Goal: Transaction & Acquisition: Purchase product/service

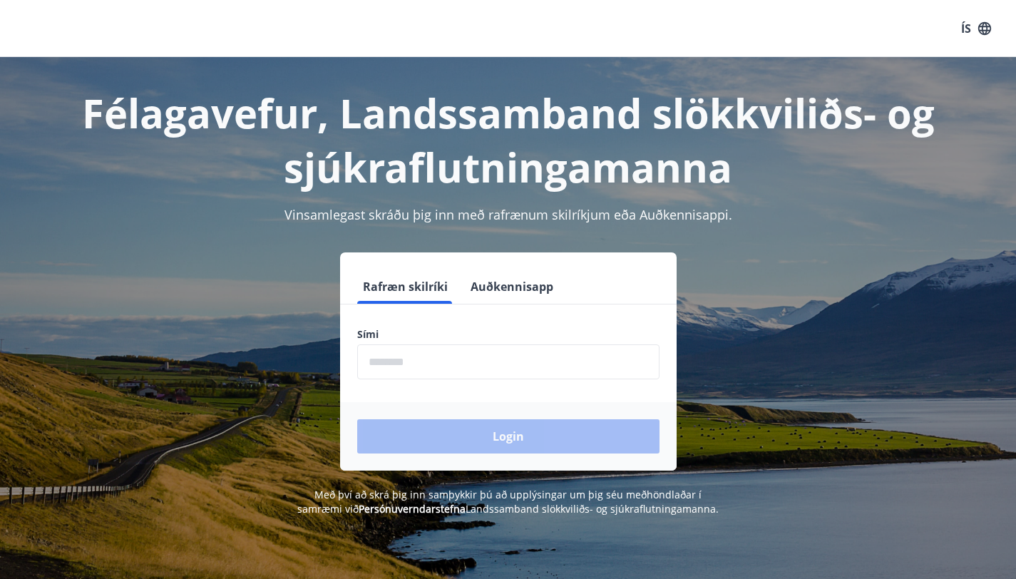
click at [470, 374] on input "phone" at bounding box center [508, 362] width 302 height 35
type input "********"
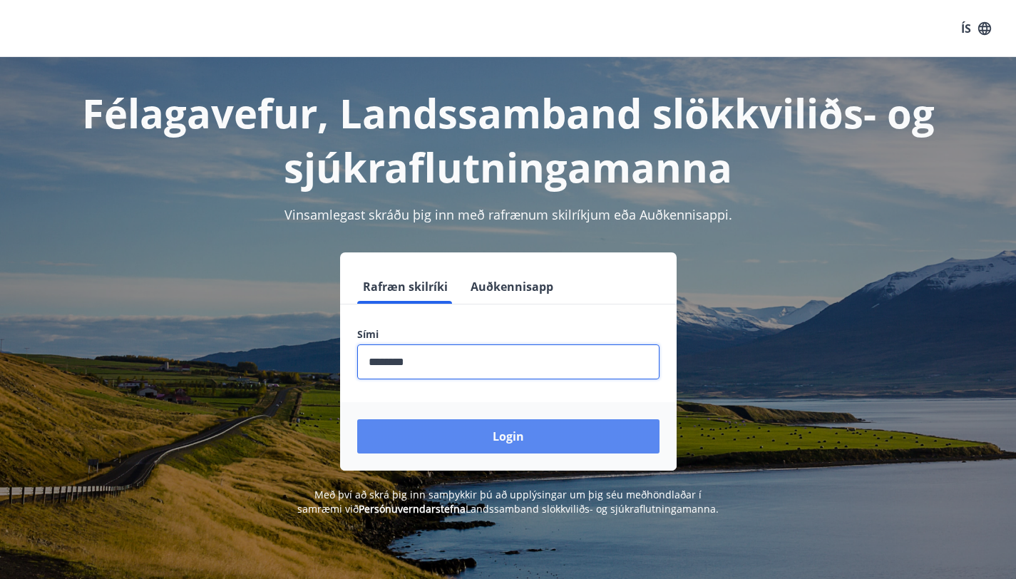
click at [440, 439] on button "Login" at bounding box center [508, 436] width 302 height 34
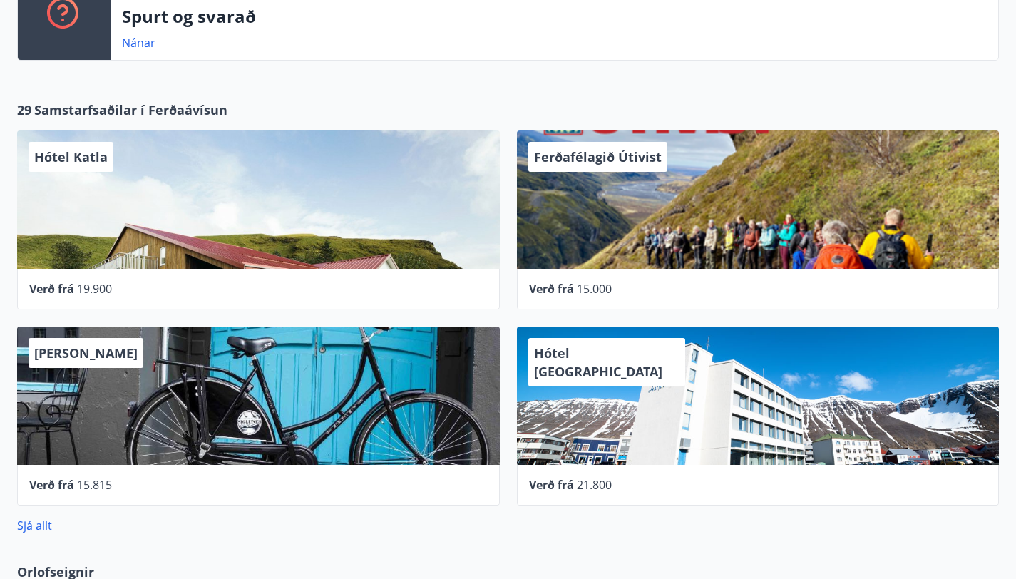
scroll to position [577, 0]
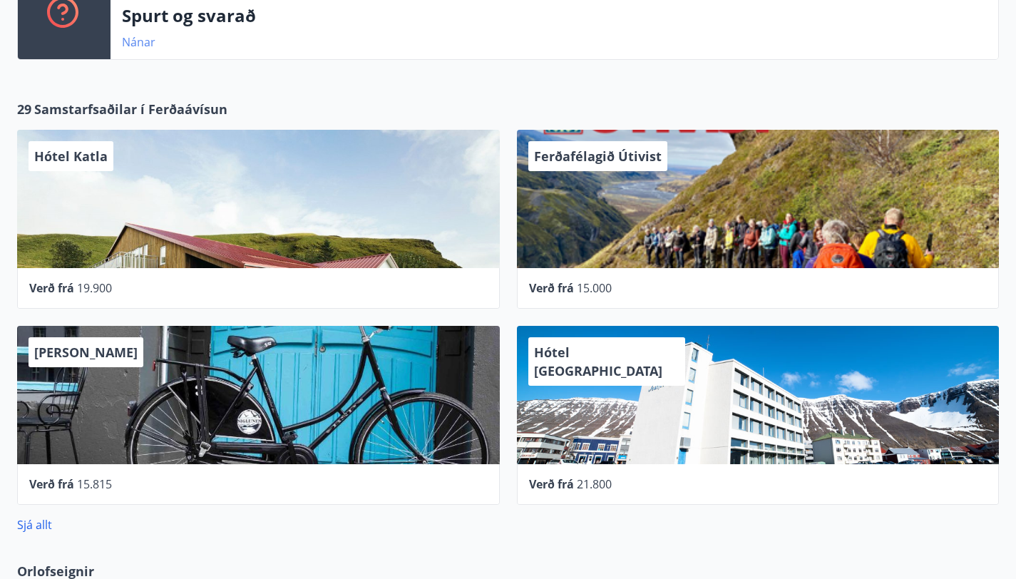
click at [146, 50] on link "Nánar" at bounding box center [139, 42] width 34 height 16
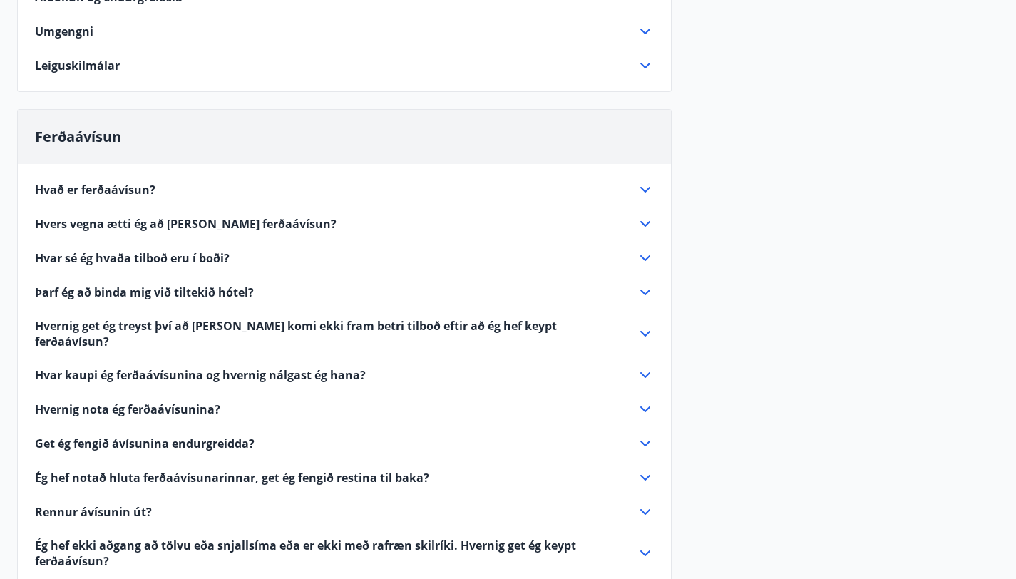
scroll to position [347, 0]
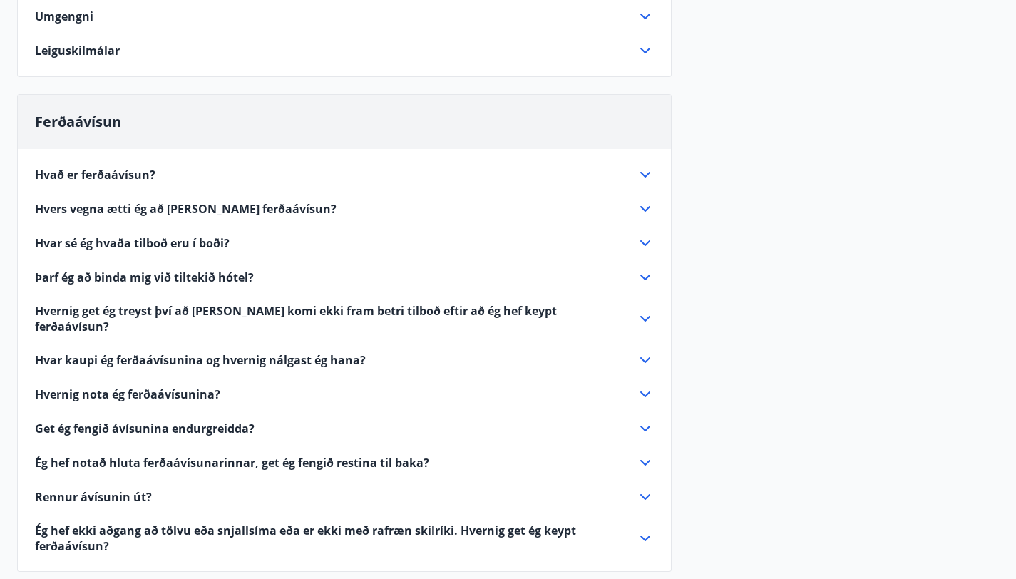
click at [254, 183] on div "Hvað er ferðaávísun?" at bounding box center [336, 175] width 602 height 16
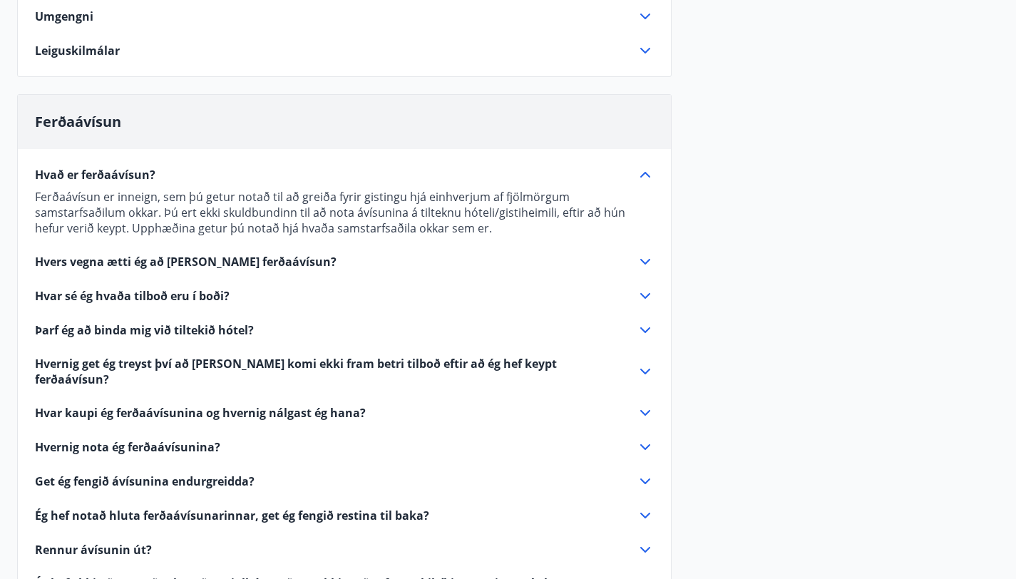
click at [273, 270] on span "Hvers vegna ætti ég að kaupa ferðaávísun?" at bounding box center [186, 262] width 302 height 16
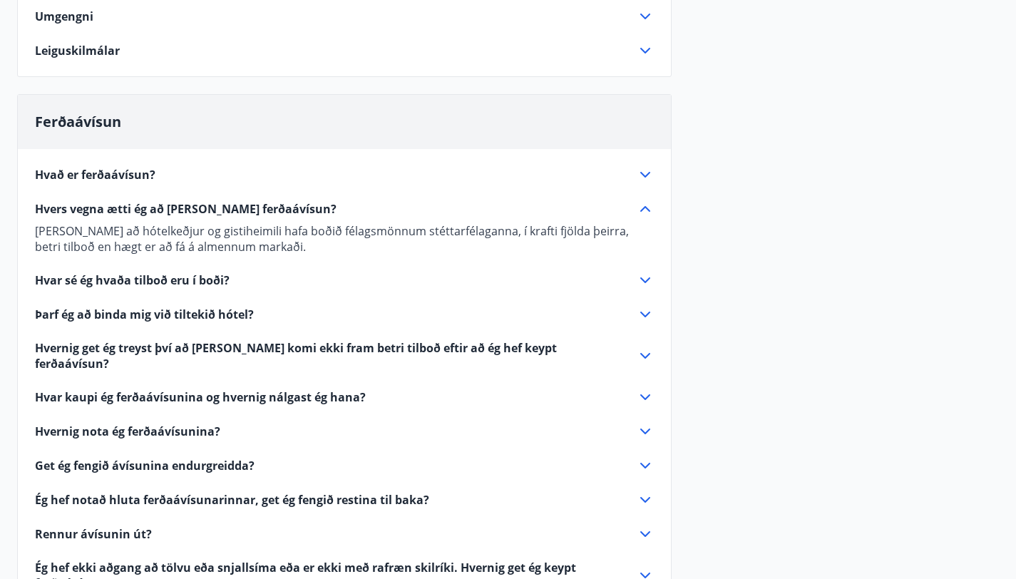
click at [262, 288] on div "Hvar sé ég hvaða tilboð eru í boði?" at bounding box center [336, 280] width 602 height 16
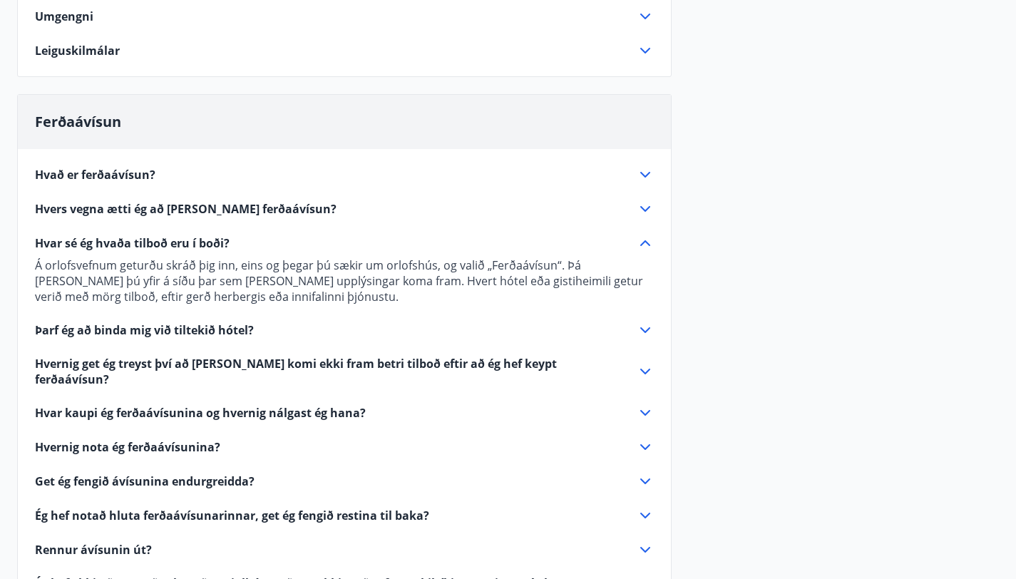
click at [265, 338] on div "Þarf ég að binda mig við tiltekið hótel?" at bounding box center [336, 330] width 602 height 16
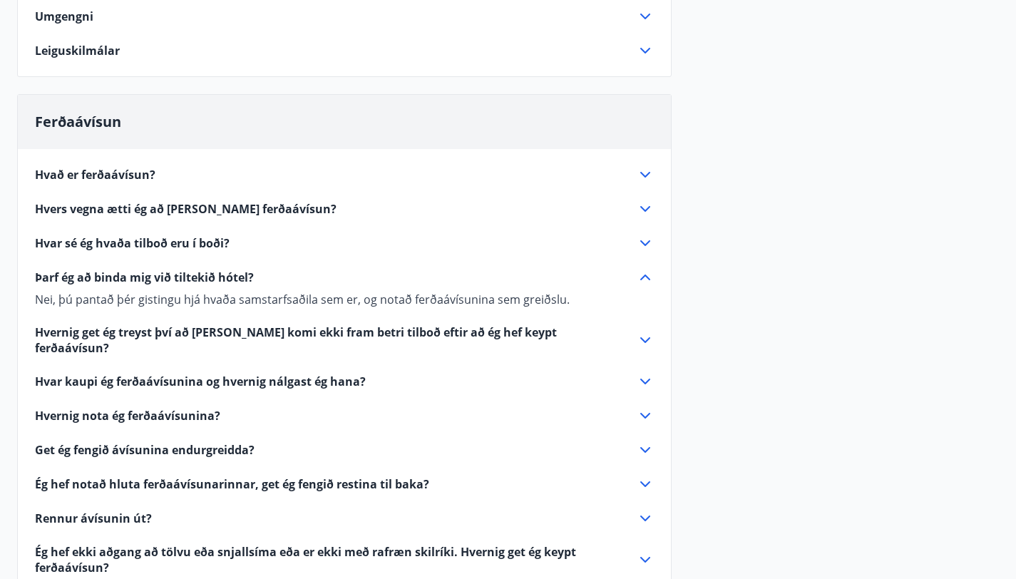
click at [260, 389] on span "Hvar kaupi ég ferðaávísunina og hvernig nálgast ég hana?" at bounding box center [200, 382] width 331 height 16
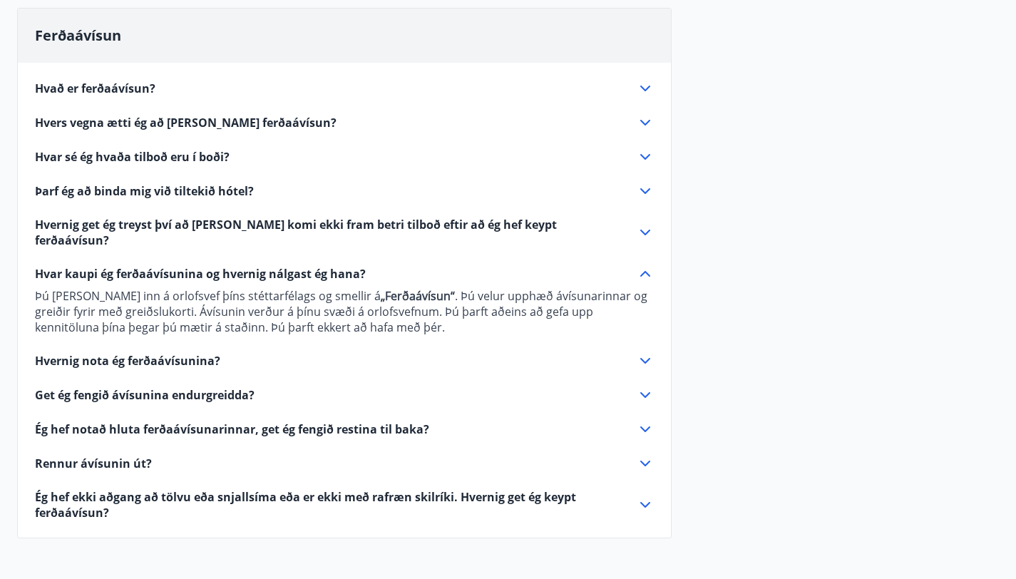
scroll to position [495, 0]
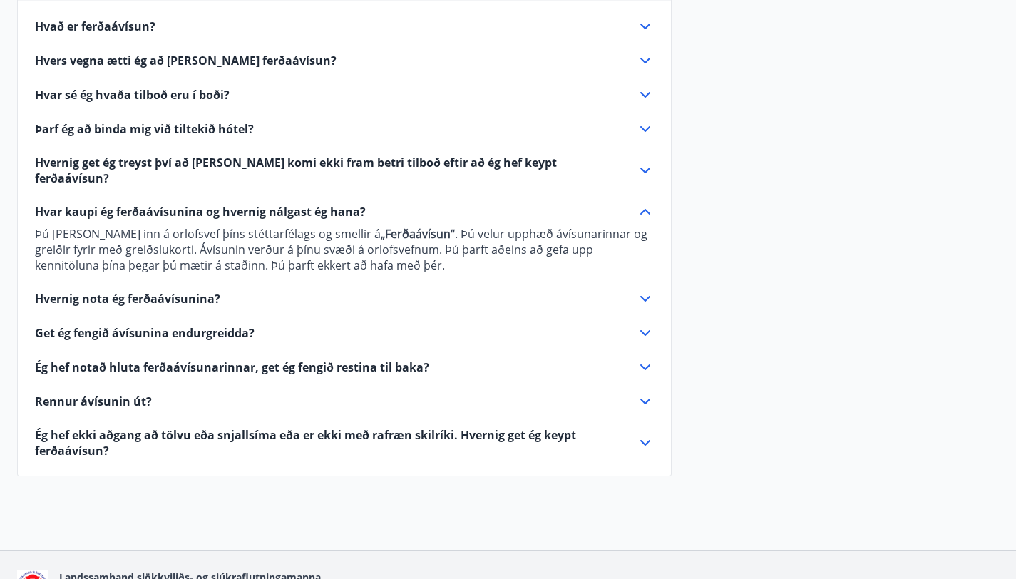
click at [256, 296] on div "Hvernig nota ég ferðaávísunina?" at bounding box center [336, 299] width 602 height 16
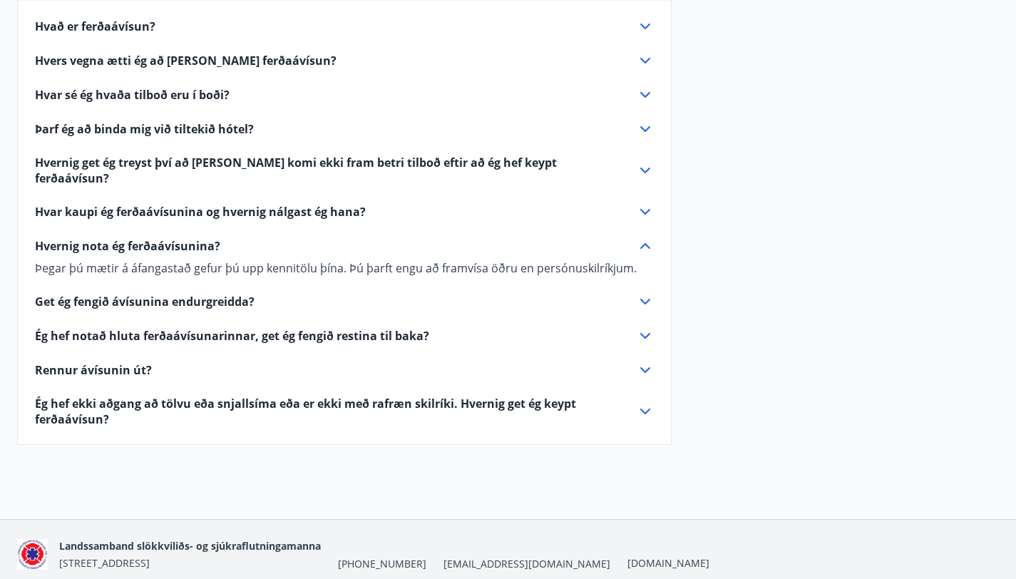
scroll to position [9, 0]
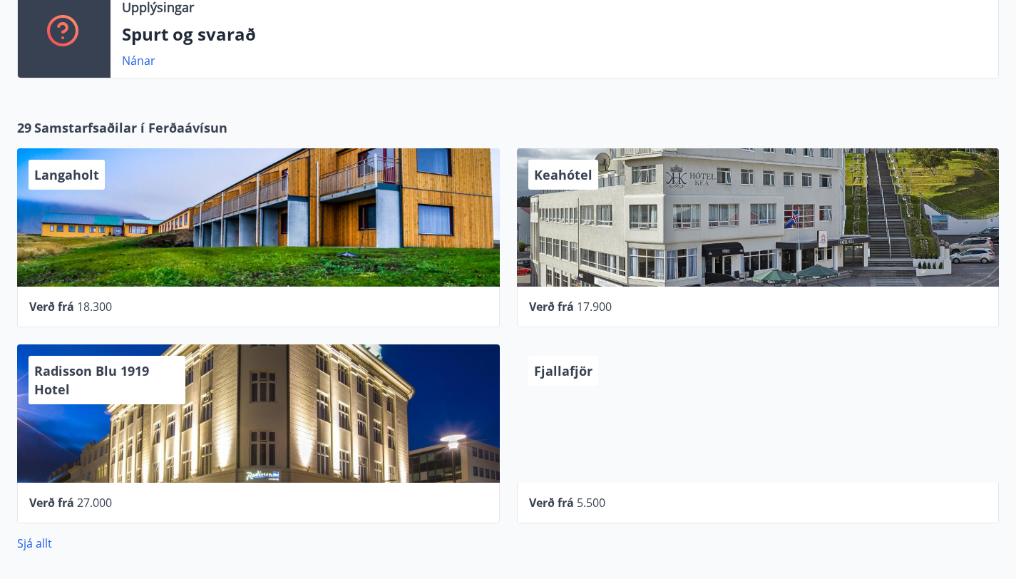
scroll to position [555, 0]
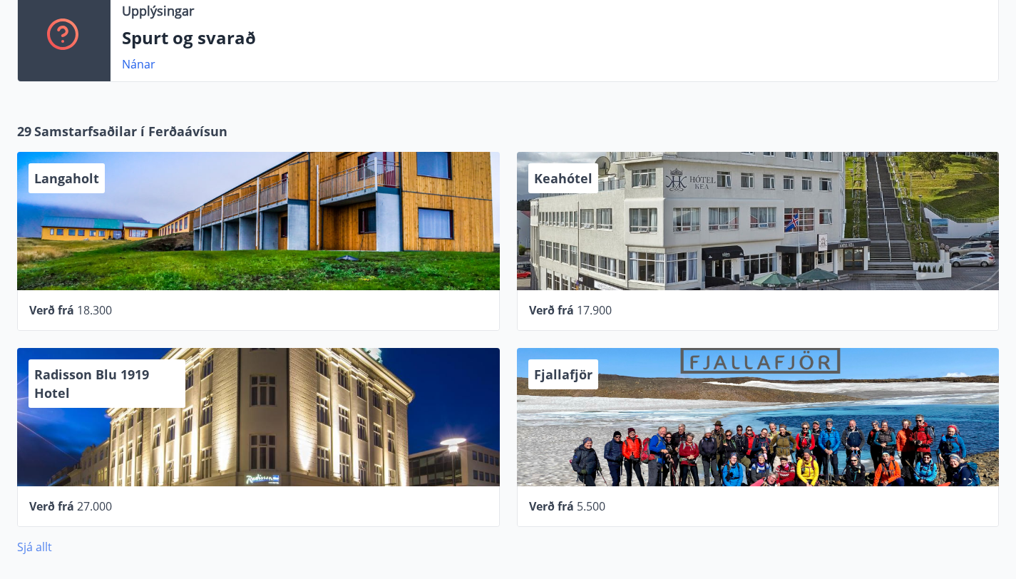
click at [42, 539] on link "Sjá allt" at bounding box center [34, 547] width 35 height 16
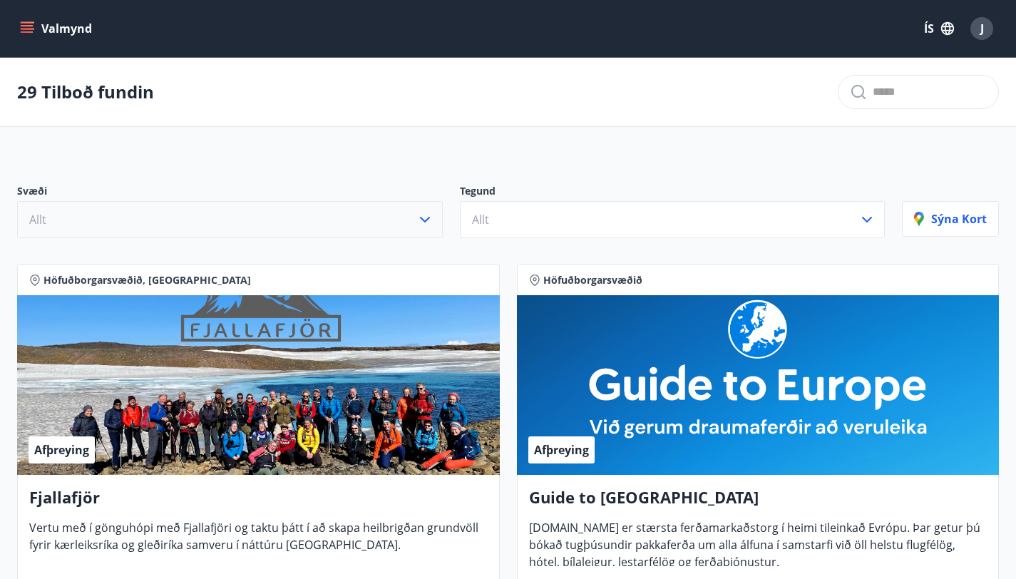
click at [138, 233] on button "Allt" at bounding box center [230, 219] width 426 height 37
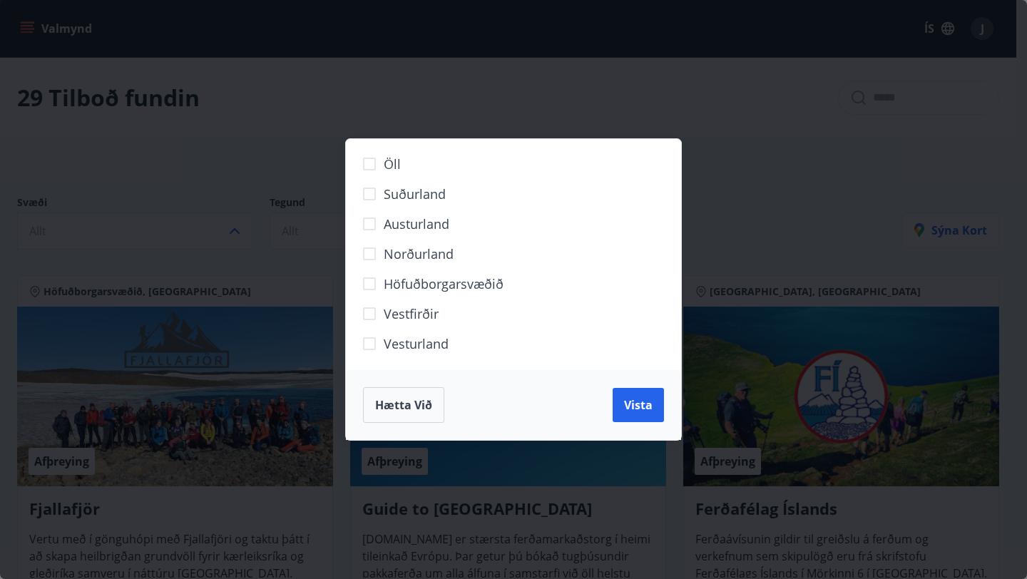
click at [395, 282] on span "Höfuðborgarsvæðið" at bounding box center [444, 284] width 120 height 19
click at [621, 401] on button "Vista" at bounding box center [638, 405] width 51 height 34
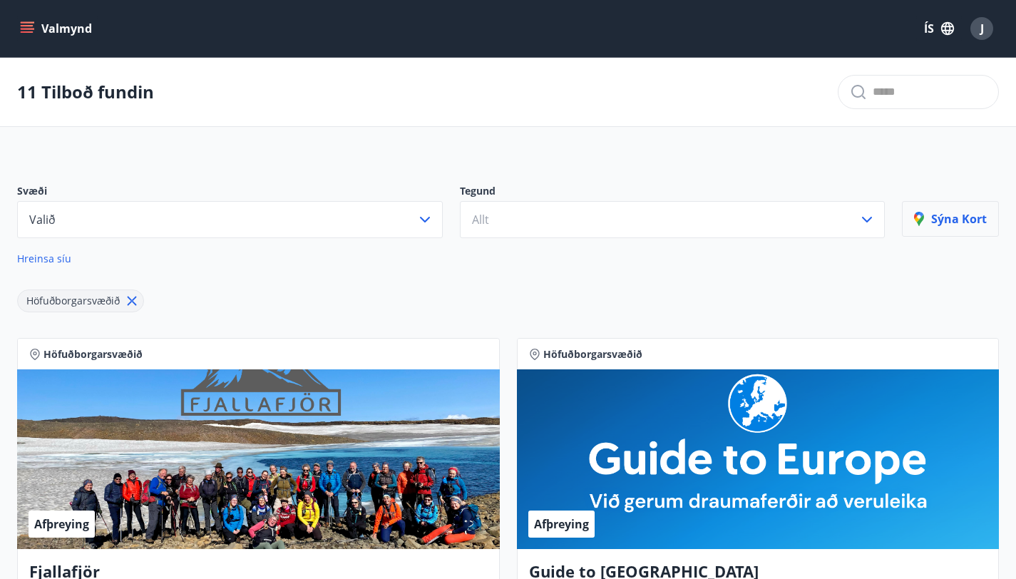
click at [959, 227] on p "Sýna kort" at bounding box center [950, 219] width 73 height 16
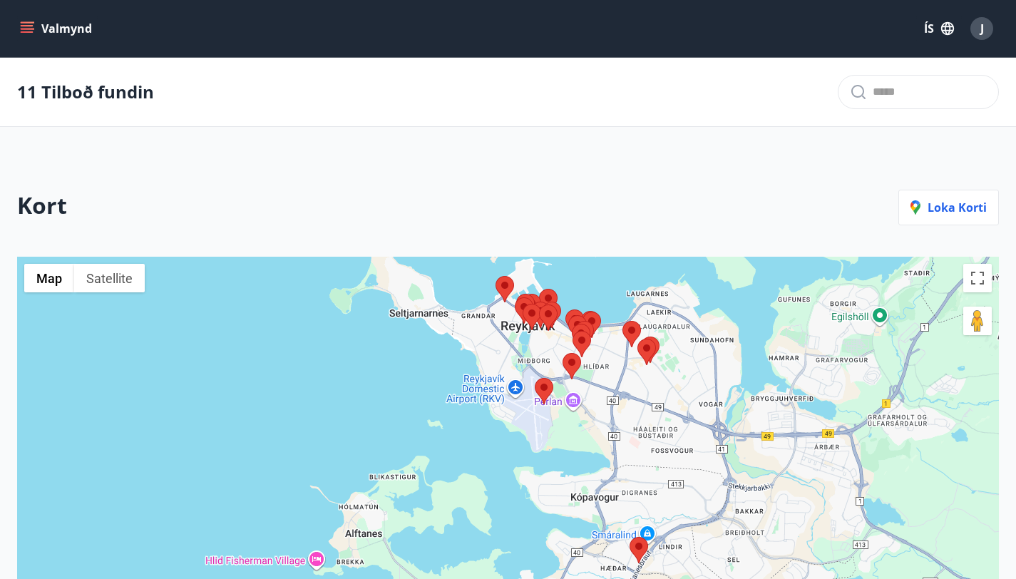
drag, startPoint x: 557, startPoint y: 467, endPoint x: 660, endPoint y: 483, distance: 103.9
click at [660, 483] on div at bounding box center [508, 512] width 982 height 511
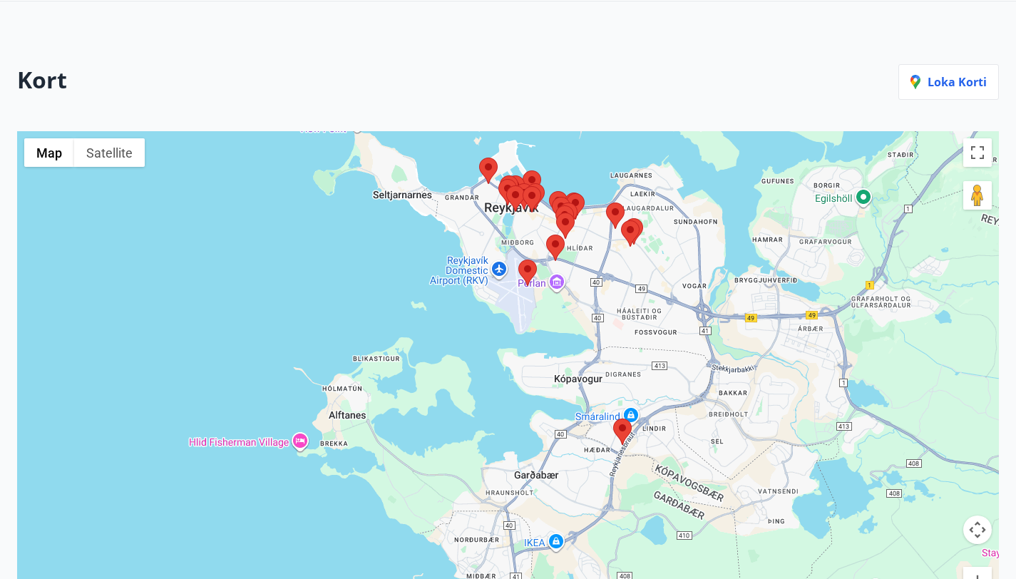
drag, startPoint x: 1026, startPoint y: 214, endPoint x: 1011, endPoint y: 294, distance: 81.3
click at [1011, 294] on html "Valmynd ÍS J 11 Tilboð fundin Kort Loka korti ← Move left → Move right ↑ Move u…" at bounding box center [508, 328] width 1016 height 909
click at [546, 234] on area at bounding box center [546, 234] width 0 height 0
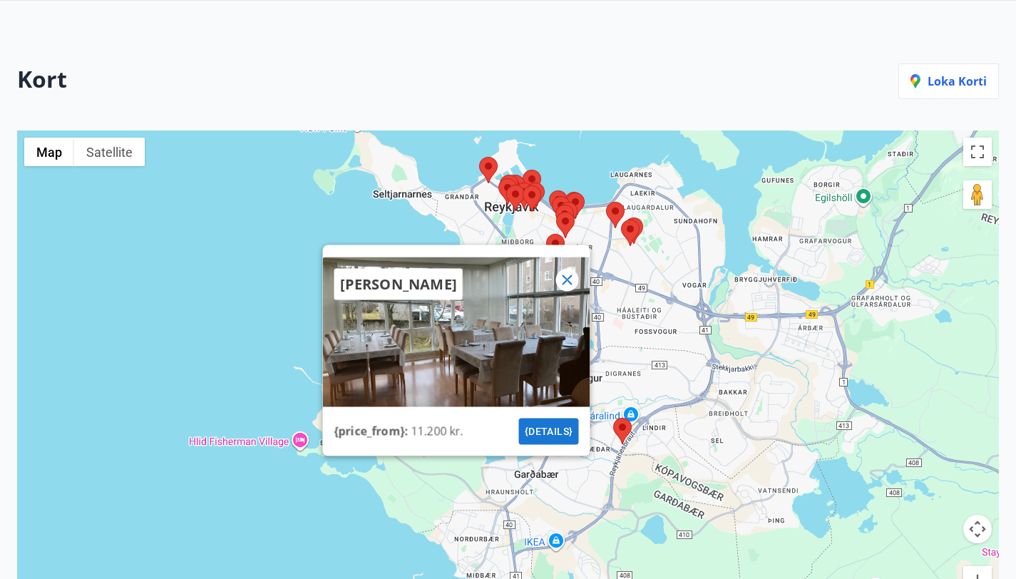
click at [610, 282] on div "Alba gistiheimili {price_from} : 11.200 kr. {details}" at bounding box center [508, 386] width 982 height 511
click at [566, 285] on icon at bounding box center [566, 280] width 17 height 17
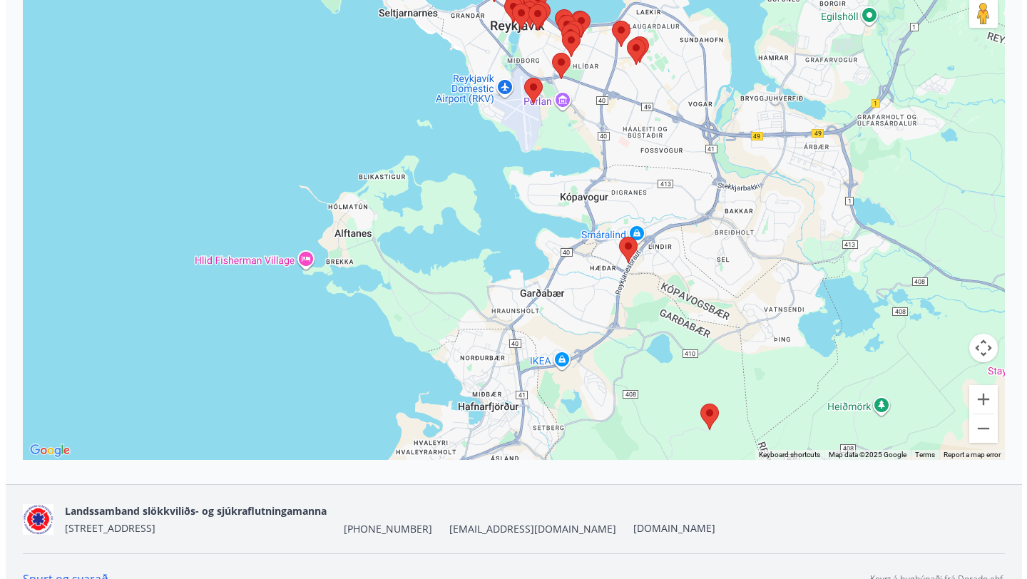
scroll to position [344, 0]
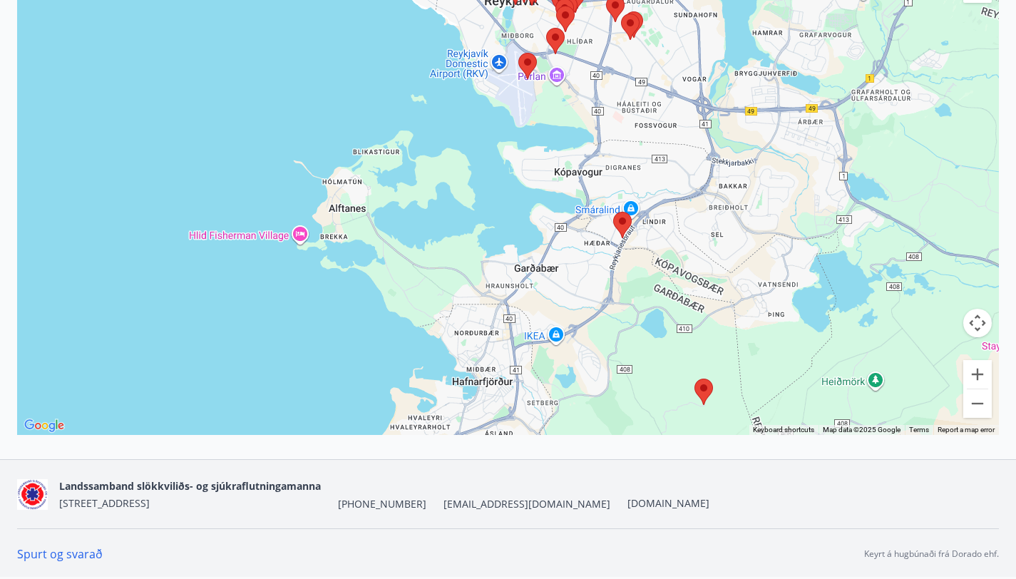
drag, startPoint x: 1026, startPoint y: 181, endPoint x: 1000, endPoint y: 337, distance: 157.7
click at [1000, 337] on html "Valmynd ÍS J 11 Tilboð fundin Kort Loka korti ← Move left → Move right ↑ Move u…" at bounding box center [508, 122] width 1016 height 909
click at [981, 374] on button "Zoom in" at bounding box center [978, 374] width 29 height 29
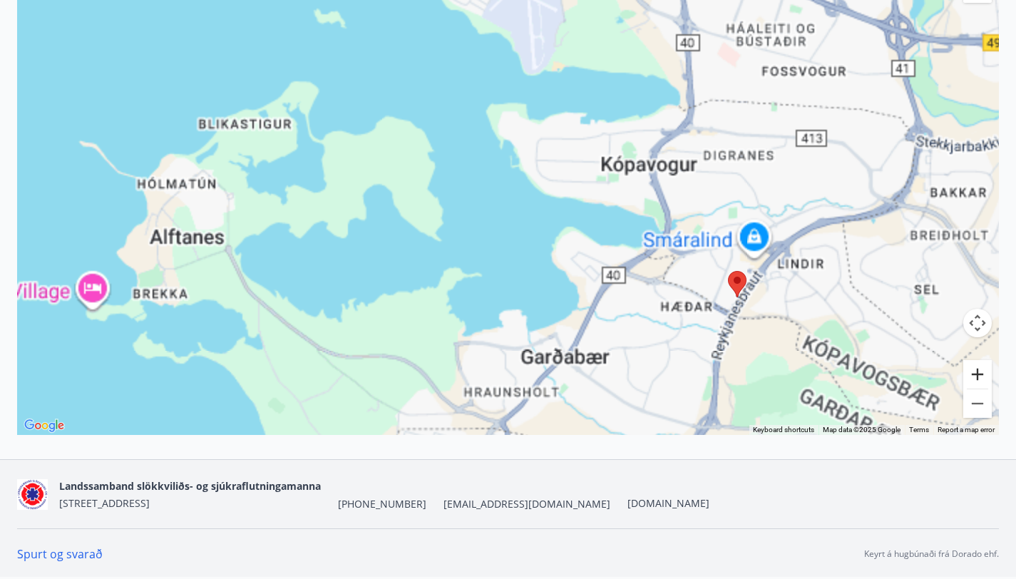
click at [981, 374] on button "Zoom in" at bounding box center [978, 374] width 29 height 29
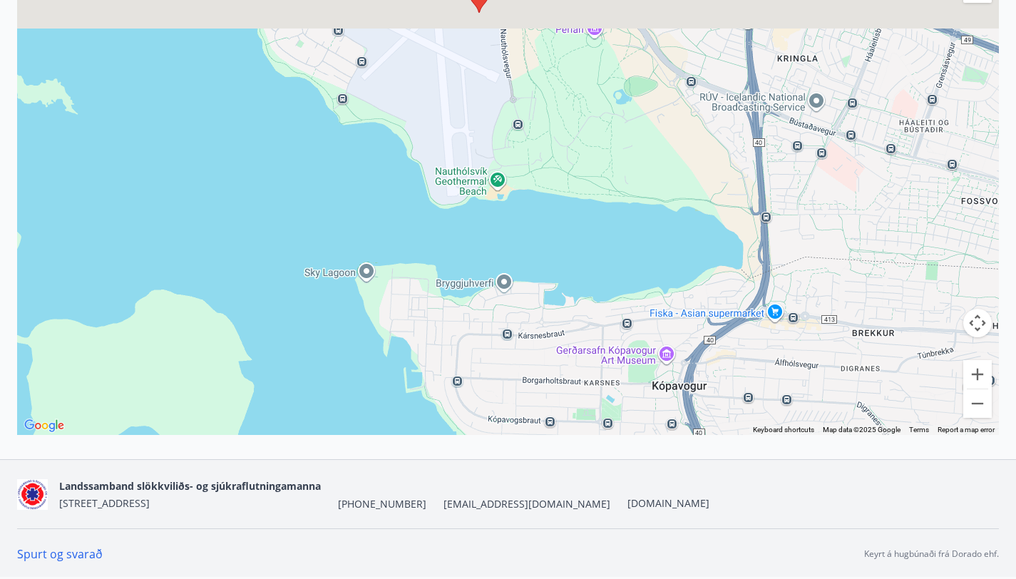
drag, startPoint x: 623, startPoint y: 118, endPoint x: 493, endPoint y: 392, distance: 302.8
click at [493, 392] on div at bounding box center [508, 179] width 982 height 511
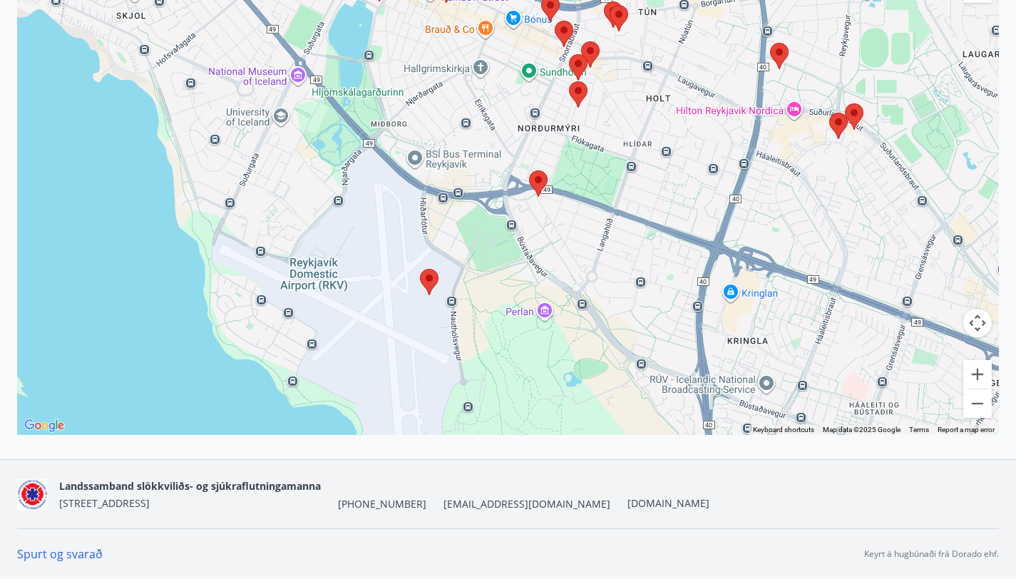
drag, startPoint x: 512, startPoint y: 190, endPoint x: 546, endPoint y: 320, distance: 133.6
click at [546, 320] on div at bounding box center [508, 179] width 982 height 511
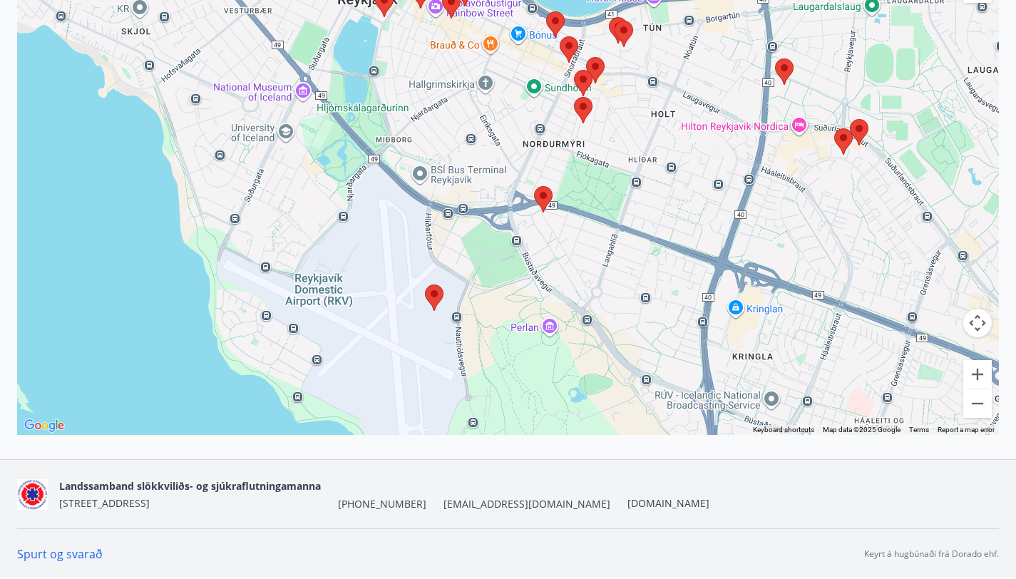
click at [534, 186] on area at bounding box center [534, 186] width 0 height 0
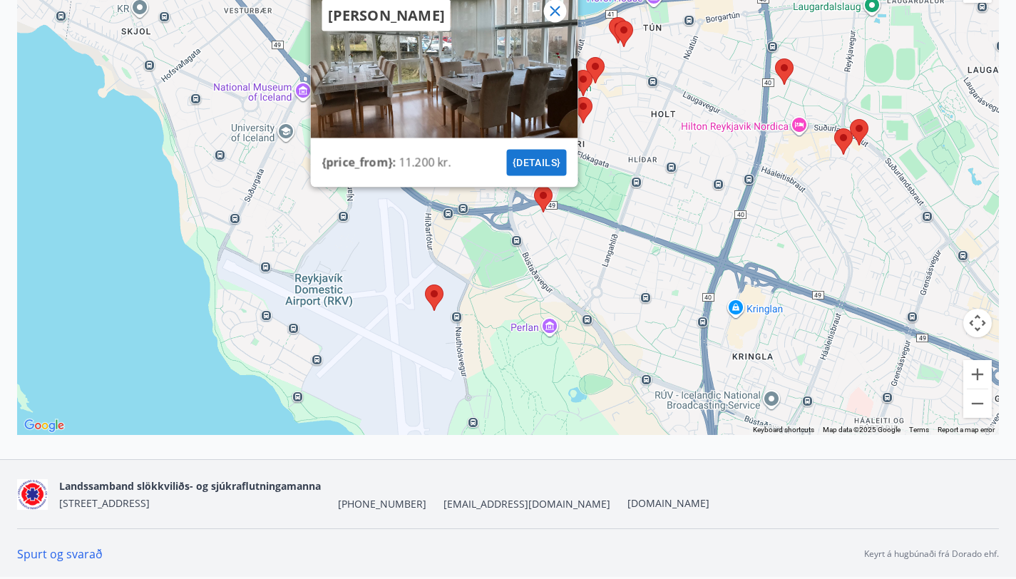
click at [536, 169] on button "{details}" at bounding box center [536, 163] width 60 height 26
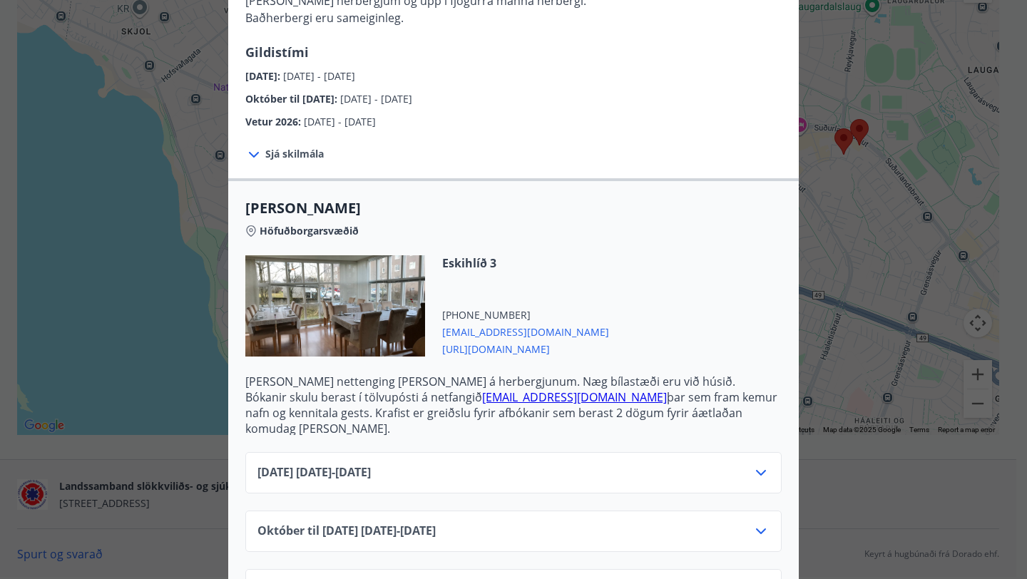
scroll to position [255, 0]
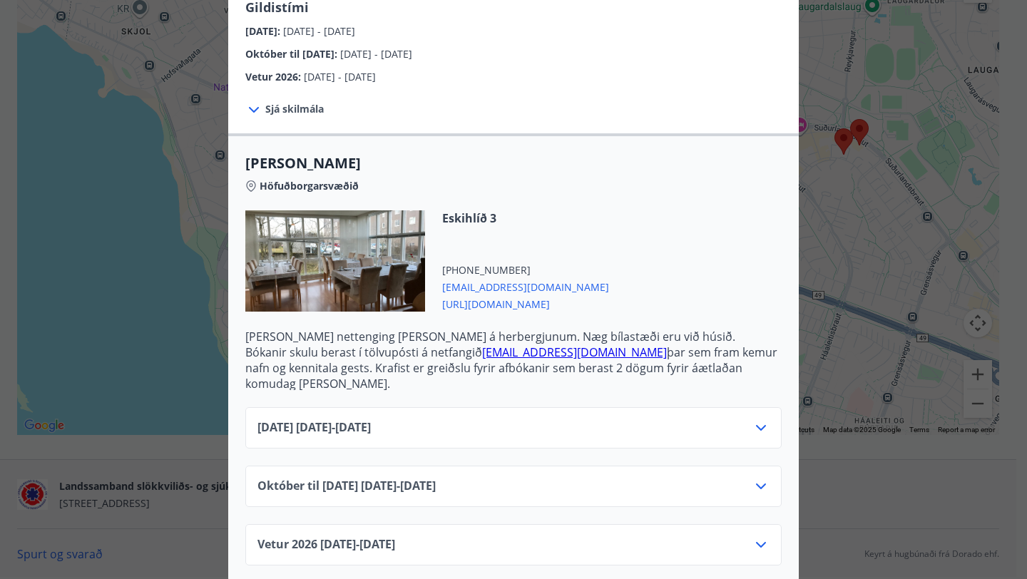
click at [562, 419] on div "September 2025 01.09.25 - 30.09.25" at bounding box center [513, 433] width 512 height 29
click at [757, 431] on div "September 2025 01.09.25 - 30.09.25" at bounding box center [513, 433] width 512 height 29
click at [756, 419] on icon at bounding box center [760, 427] width 17 height 17
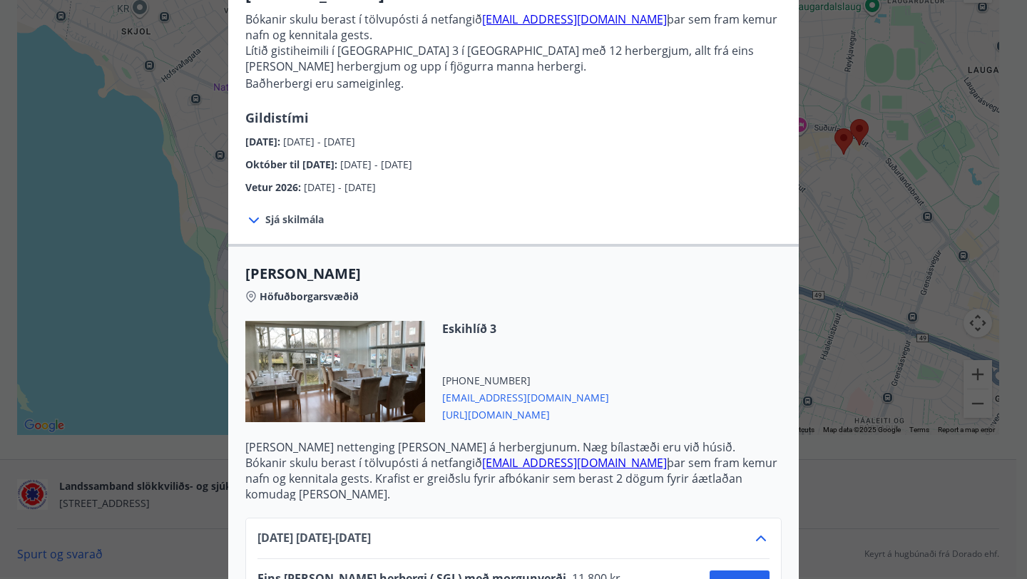
scroll to position [20, 0]
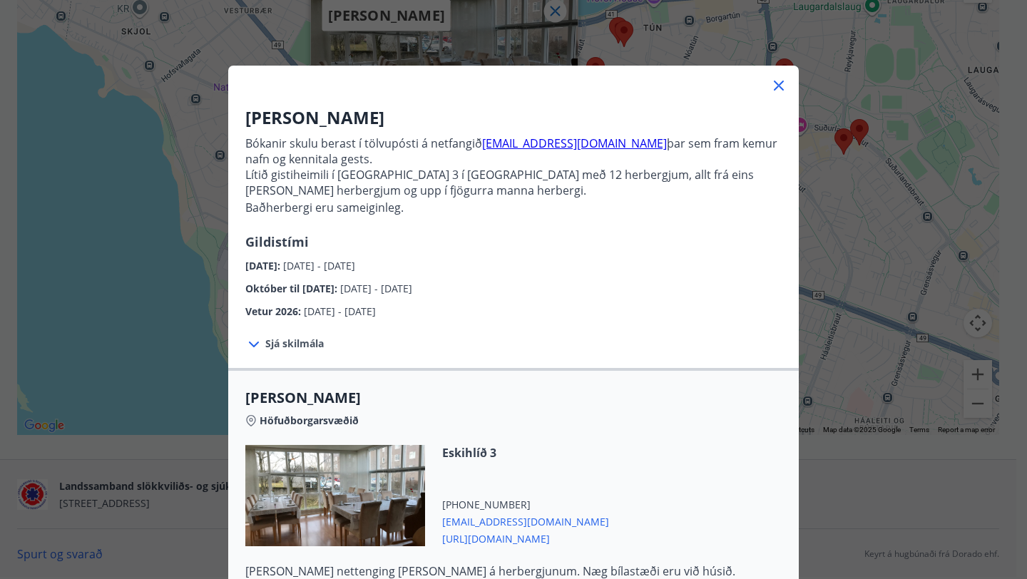
click at [775, 86] on icon at bounding box center [779, 86] width 10 height 10
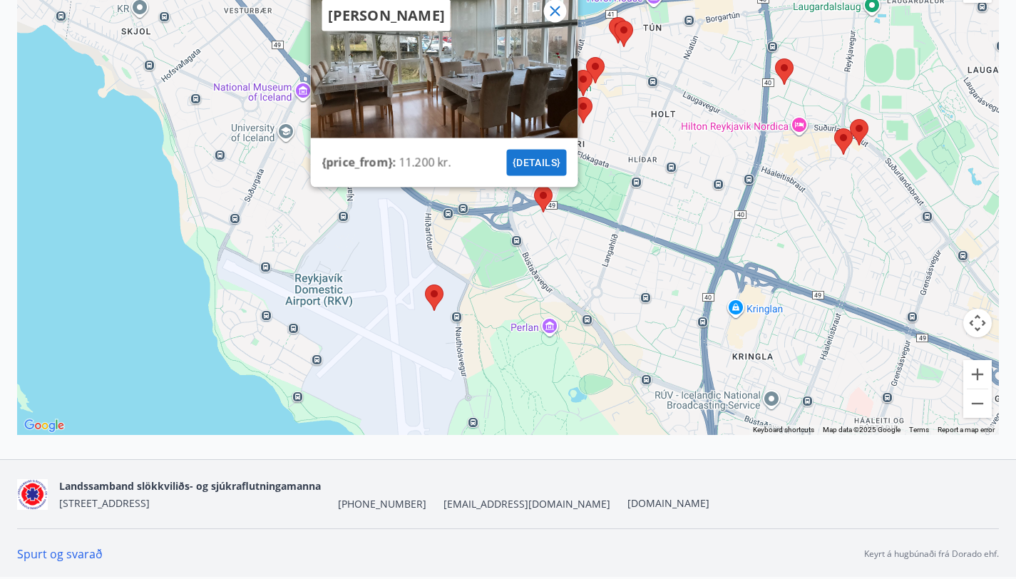
click at [555, 15] on icon at bounding box center [554, 11] width 17 height 17
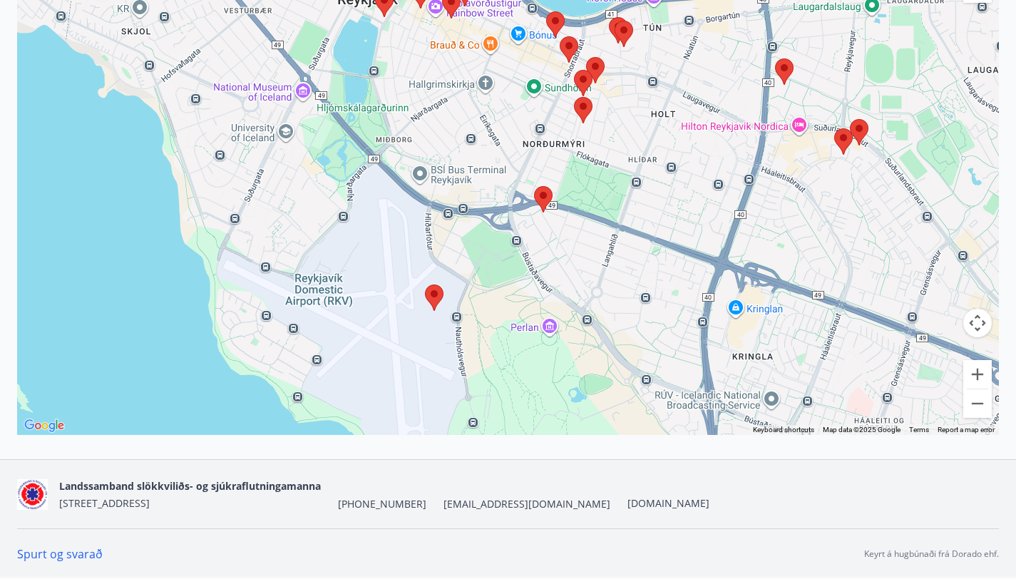
click at [425, 285] on area at bounding box center [425, 285] width 0 height 0
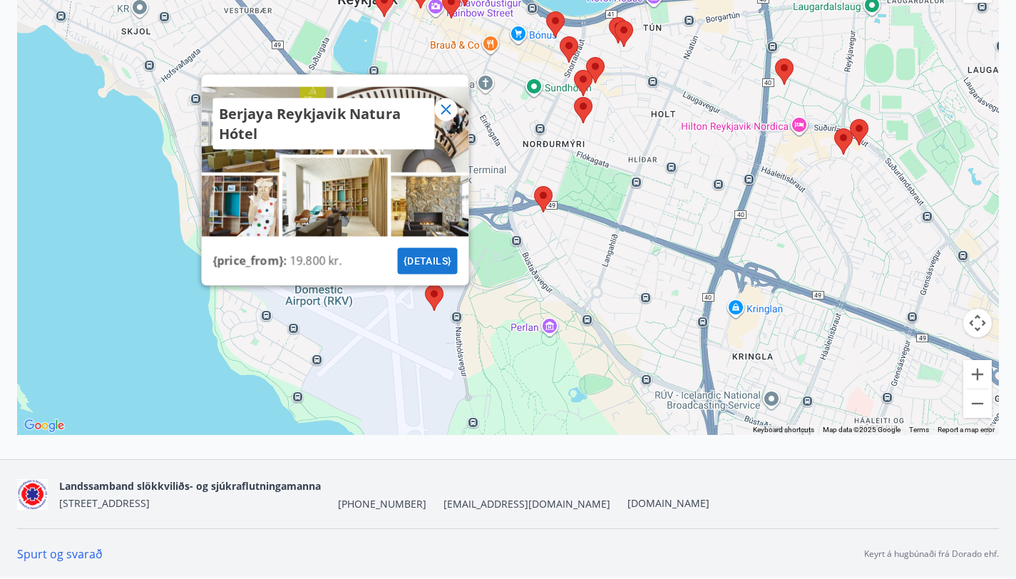
click at [424, 254] on button "{details}" at bounding box center [427, 261] width 60 height 26
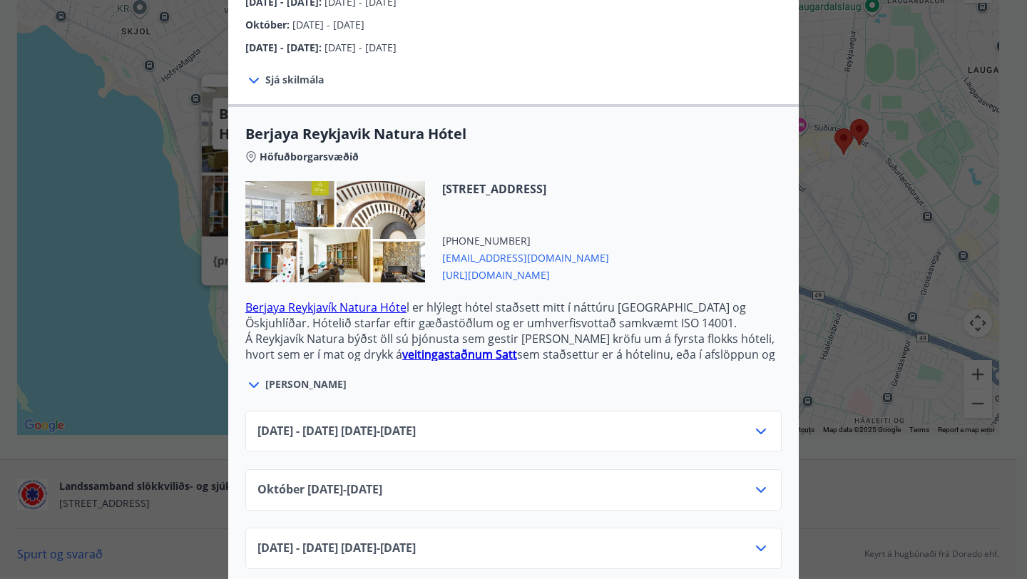
scroll to position [285, 0]
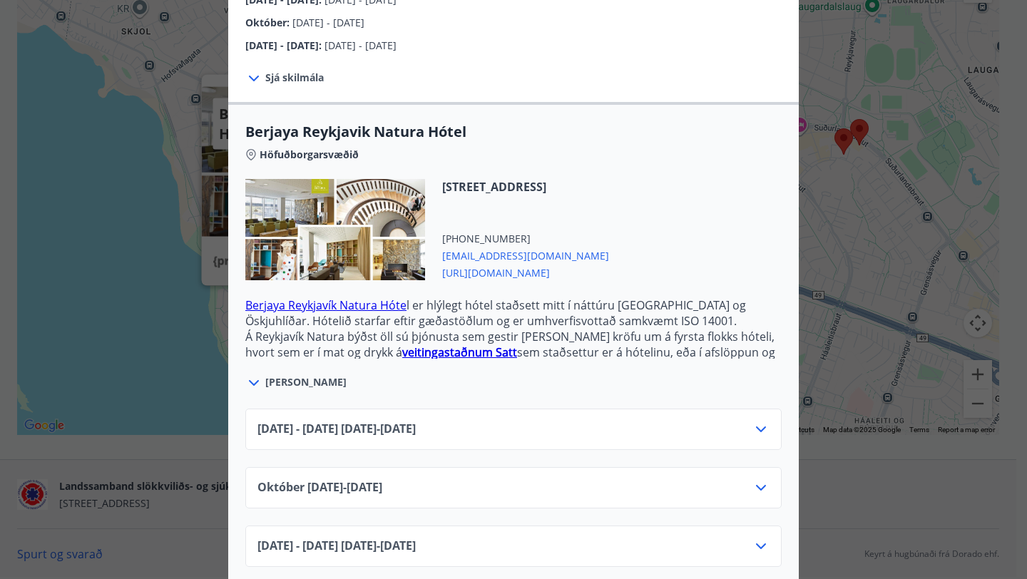
click at [638, 421] on div "Júní 2025 - September 2025 01.06.25 - 30.09.25" at bounding box center [513, 435] width 512 height 29
click at [757, 421] on icon at bounding box center [760, 429] width 17 height 17
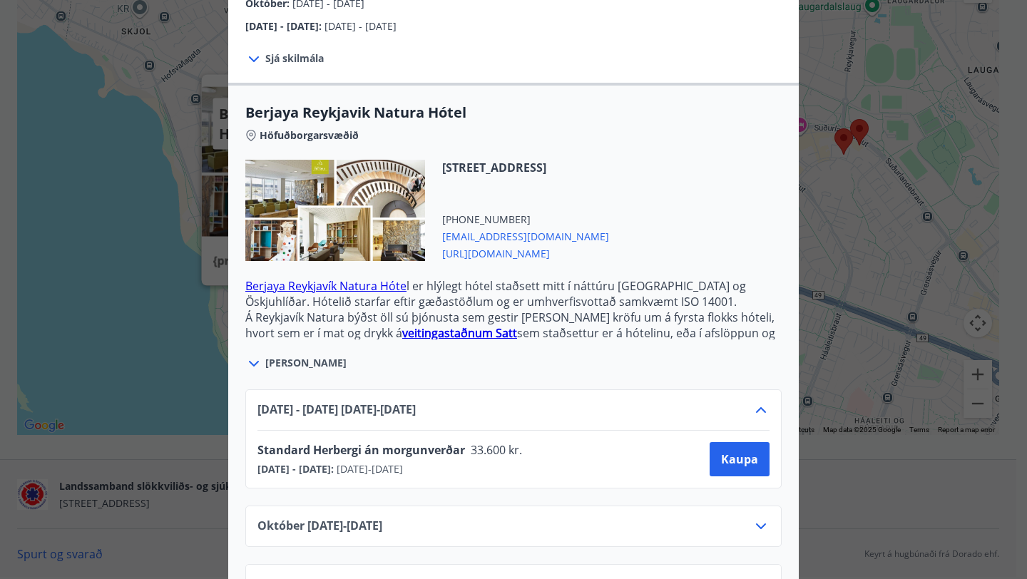
scroll to position [342, 0]
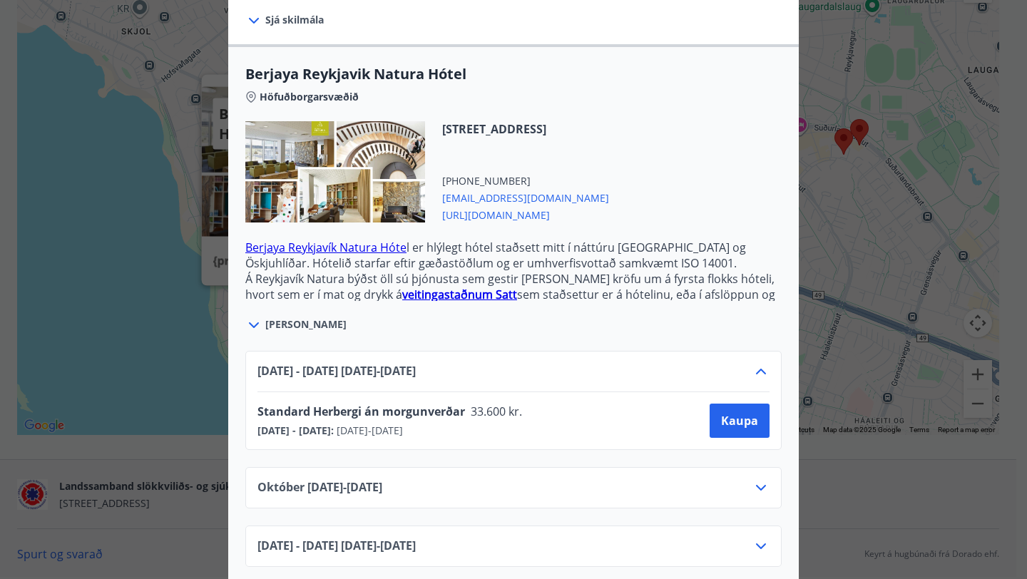
click at [756, 364] on div "Júní 2025 - September 2025 01.06.25 - 30.09.25" at bounding box center [513, 377] width 512 height 29
click at [756, 363] on icon at bounding box center [760, 371] width 17 height 17
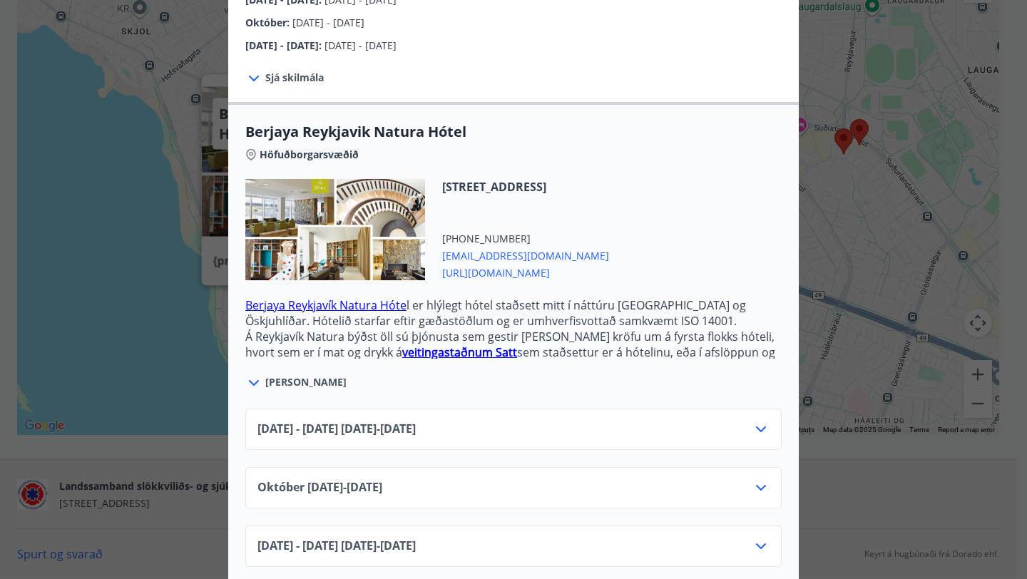
scroll to position [13, 0]
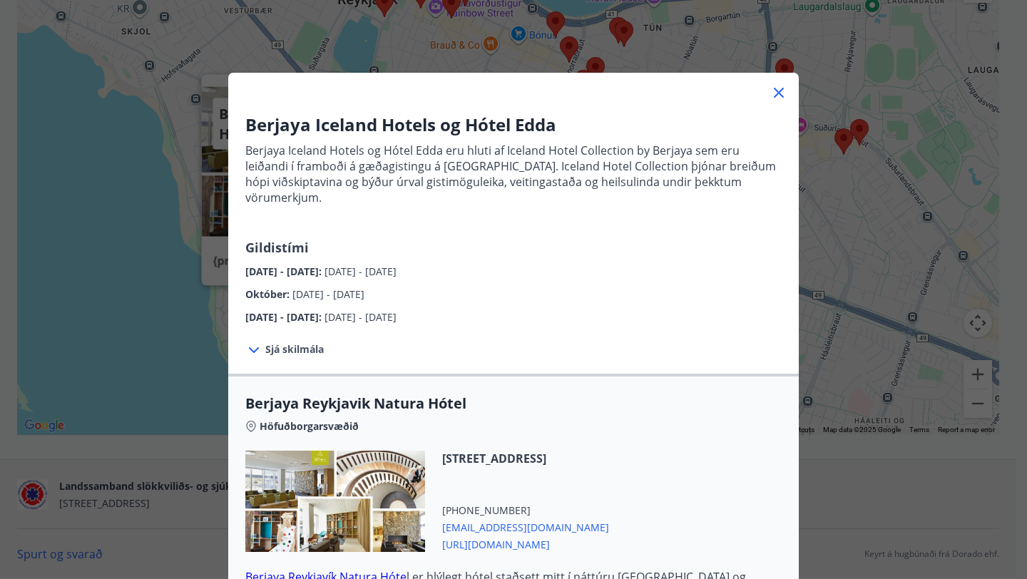
click at [770, 90] on icon at bounding box center [778, 92] width 17 height 17
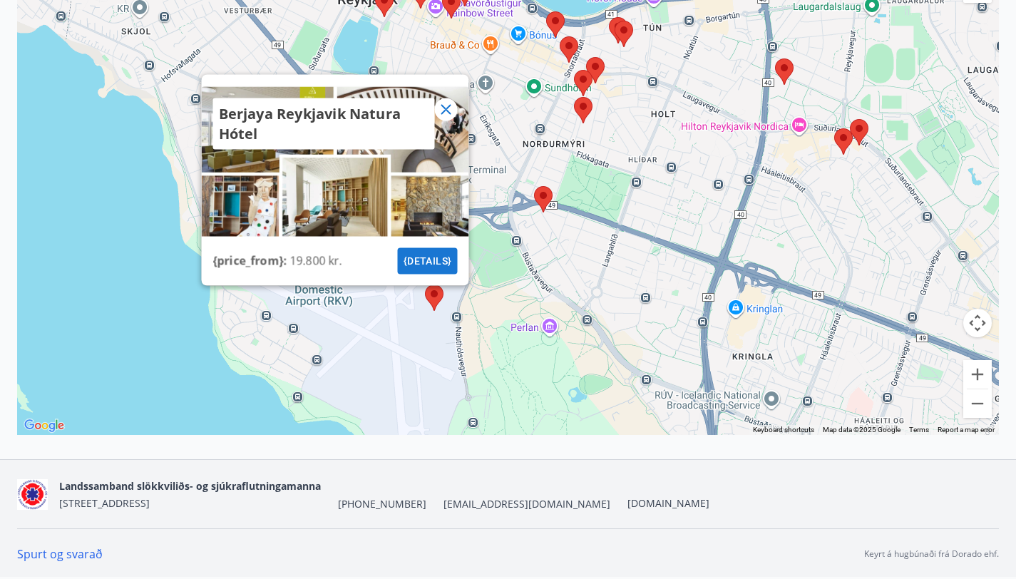
click at [444, 111] on icon at bounding box center [446, 110] width 10 height 10
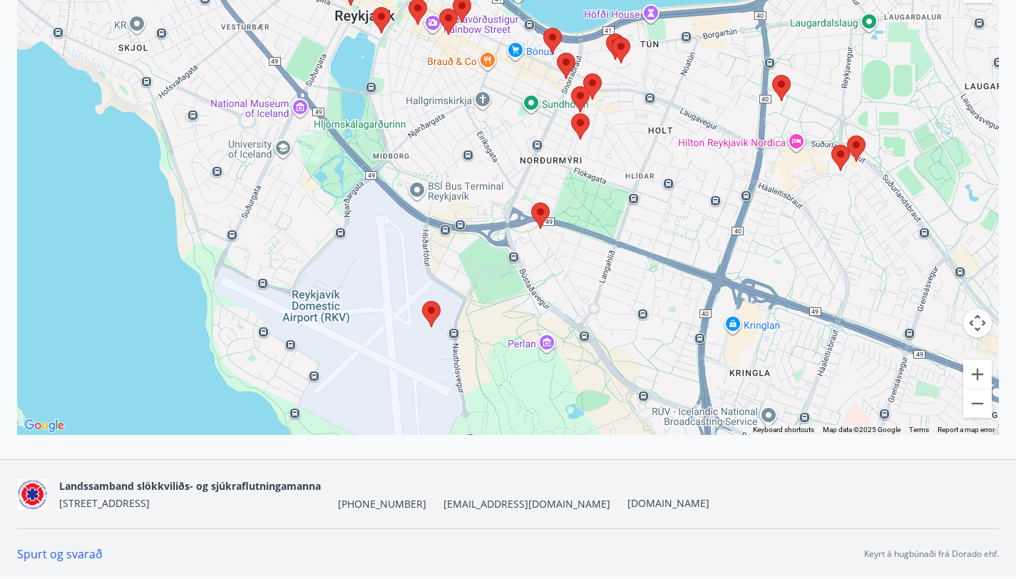
drag, startPoint x: 499, startPoint y: 133, endPoint x: 495, endPoint y: 164, distance: 31.6
click at [495, 164] on div at bounding box center [508, 179] width 982 height 511
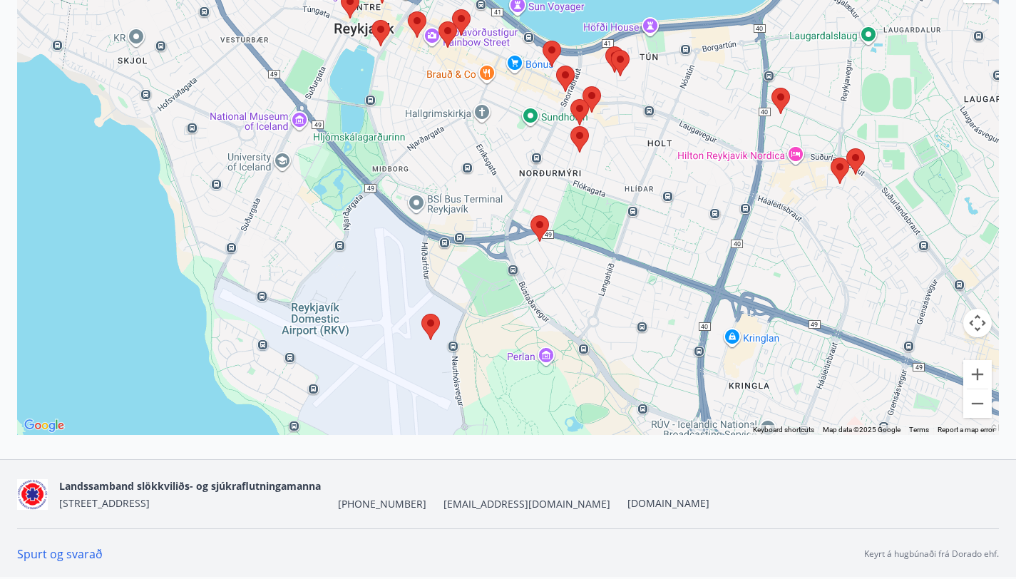
click at [571, 126] on area at bounding box center [571, 126] width 0 height 0
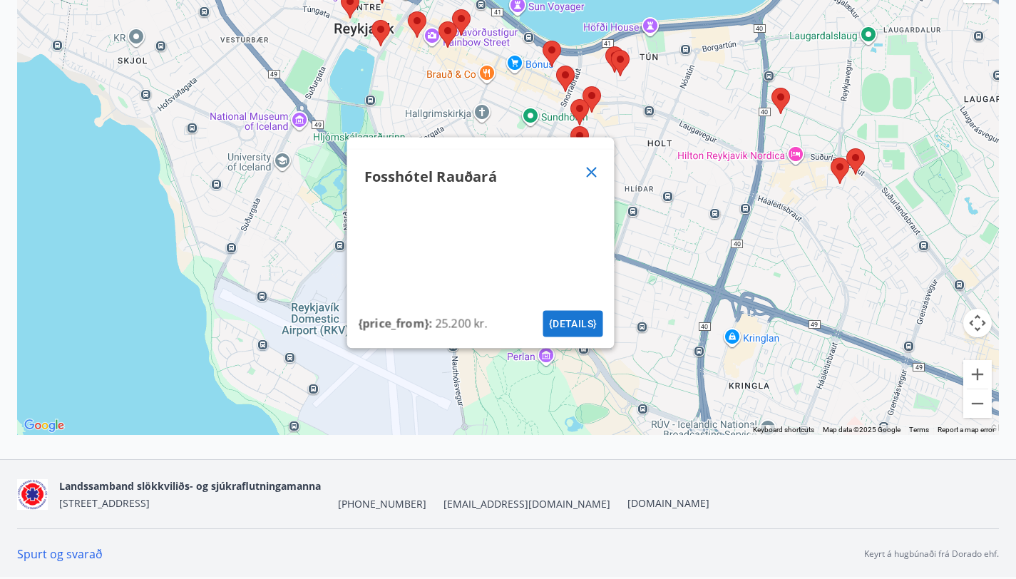
click at [584, 172] on icon at bounding box center [591, 172] width 17 height 17
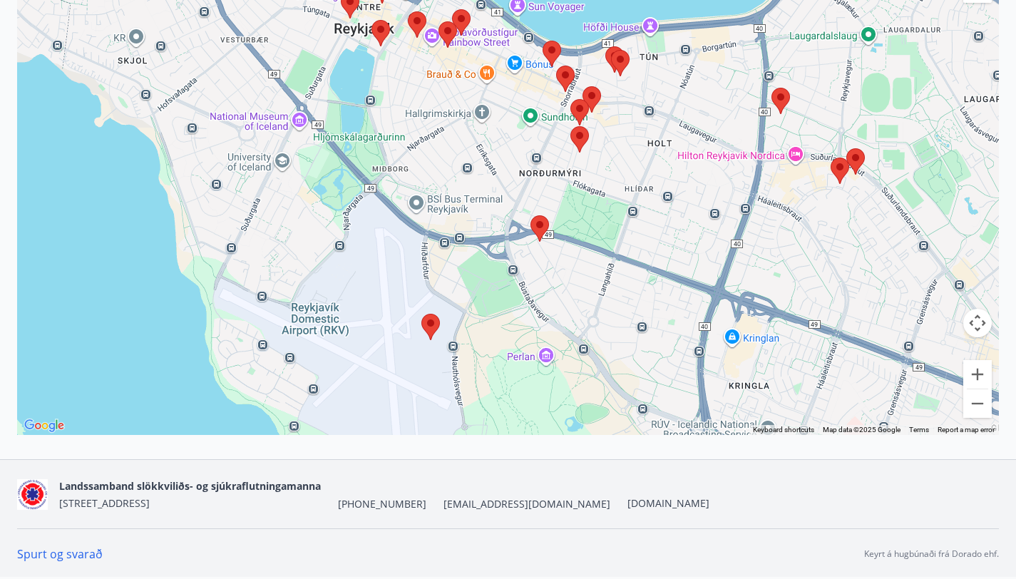
click at [548, 228] on img at bounding box center [540, 228] width 19 height 26
click at [531, 215] on area at bounding box center [531, 215] width 0 height 0
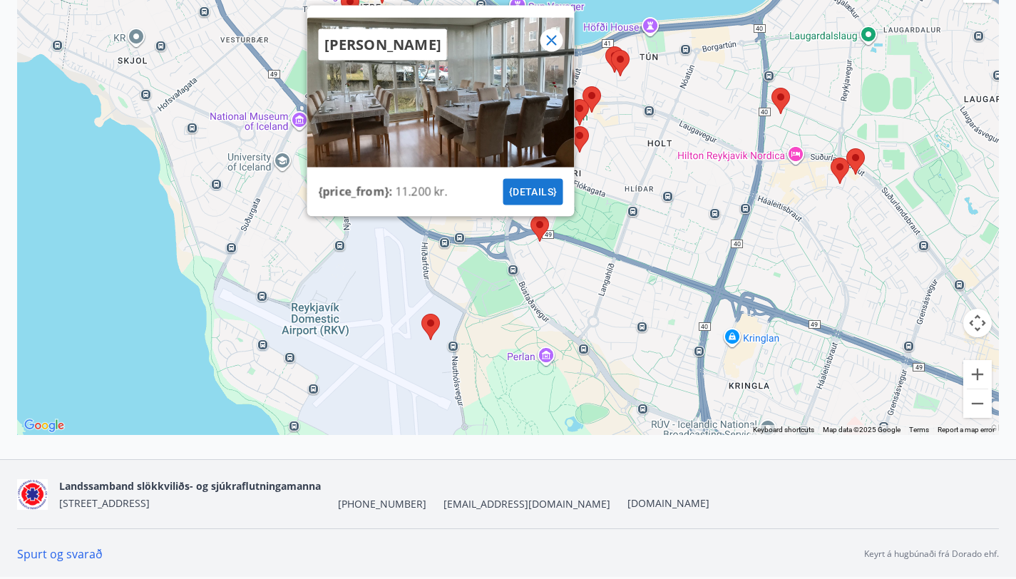
click at [546, 188] on button "{details}" at bounding box center [533, 192] width 60 height 26
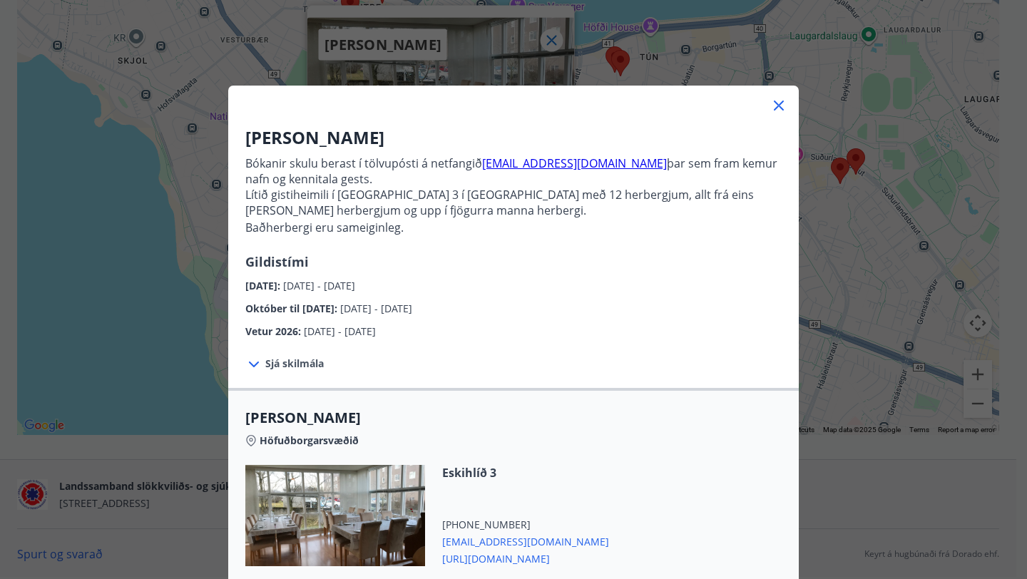
scroll to position [255, 0]
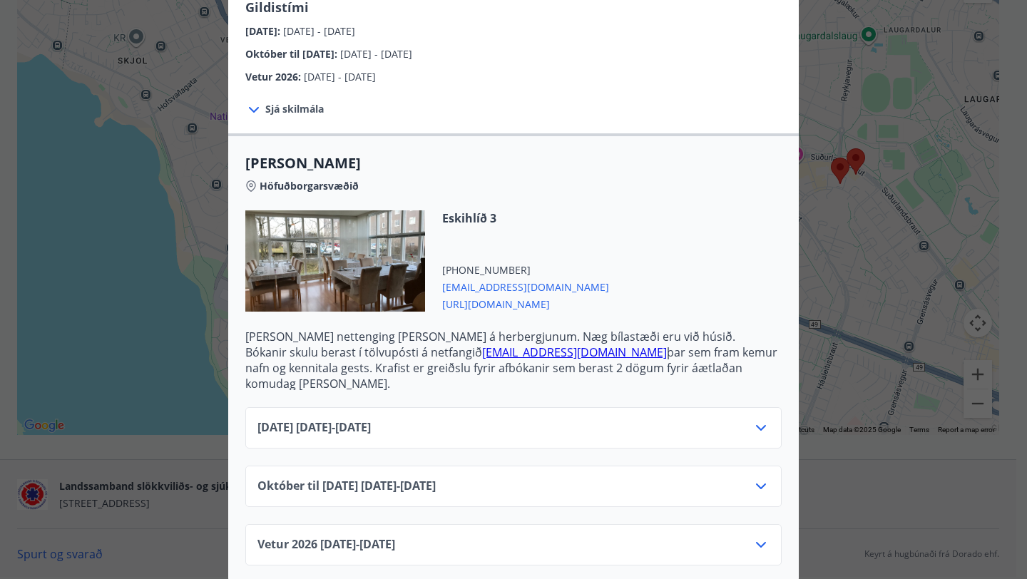
click at [759, 419] on icon at bounding box center [760, 427] width 17 height 17
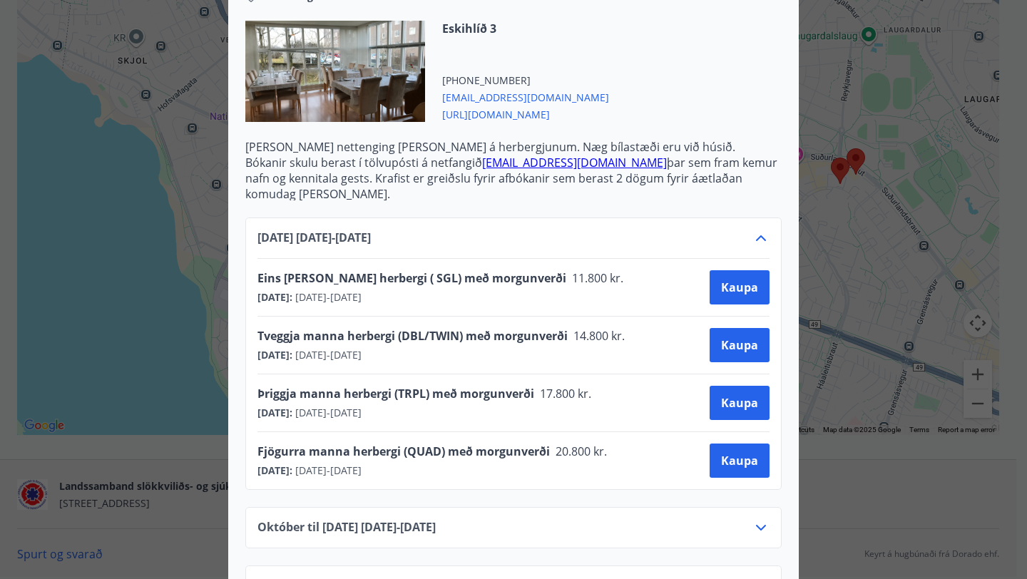
scroll to position [486, 0]
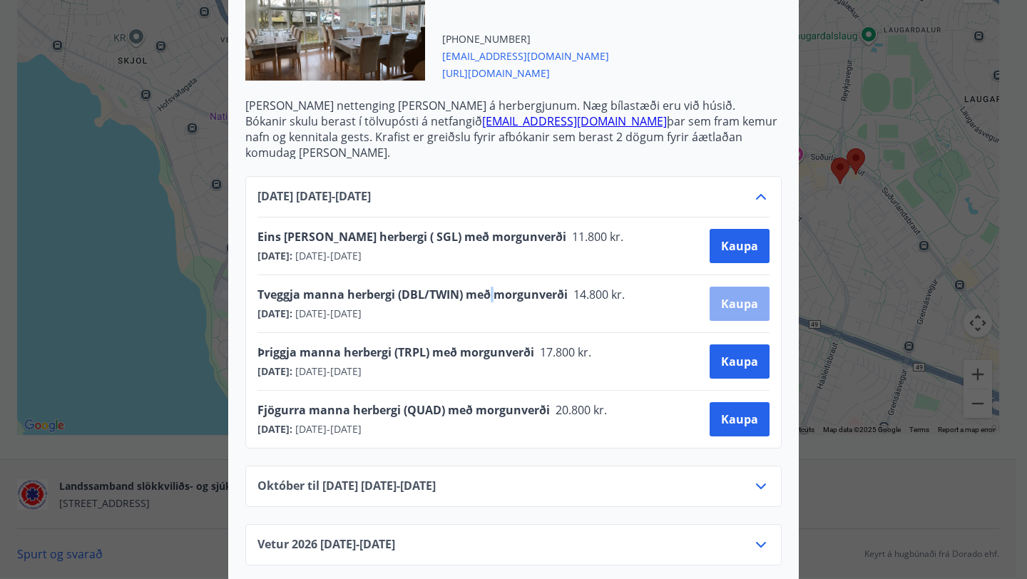
click at [739, 296] on span "Kaupa" at bounding box center [739, 304] width 37 height 16
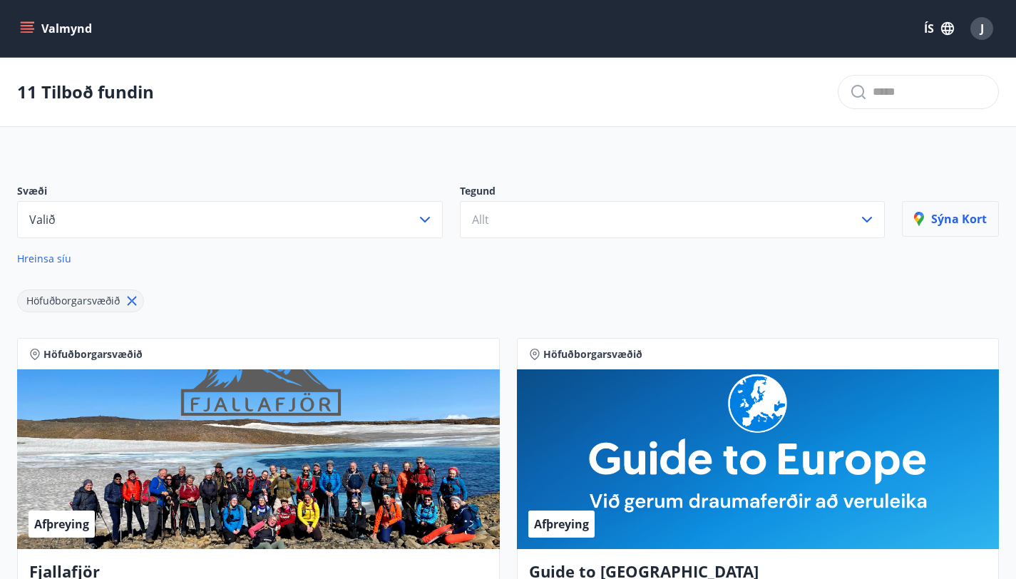
click at [955, 225] on p "Sýna kort" at bounding box center [950, 219] width 73 height 16
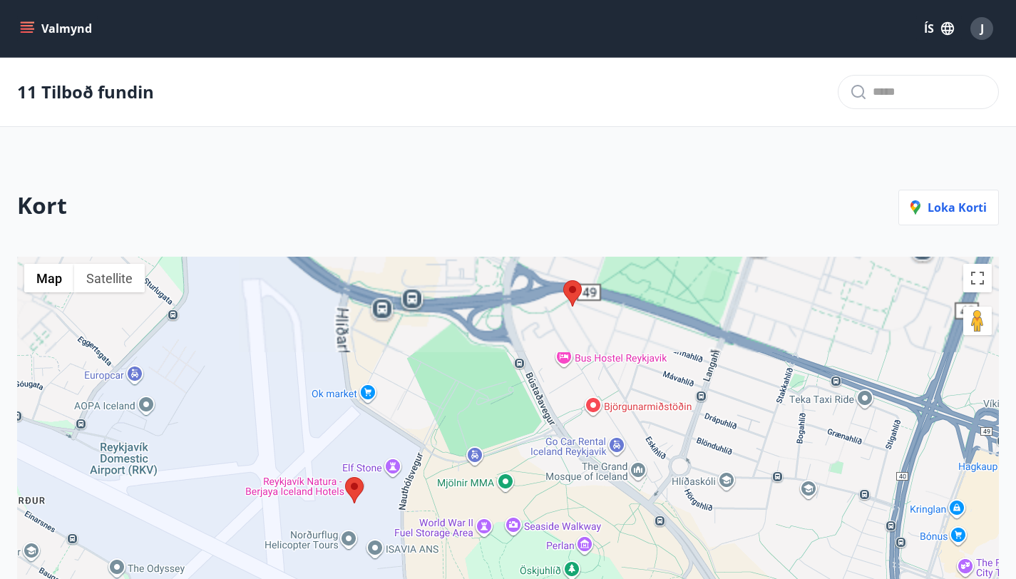
drag, startPoint x: 487, startPoint y: 362, endPoint x: 482, endPoint y: 539, distance: 177.0
click at [482, 539] on div at bounding box center [508, 512] width 982 height 511
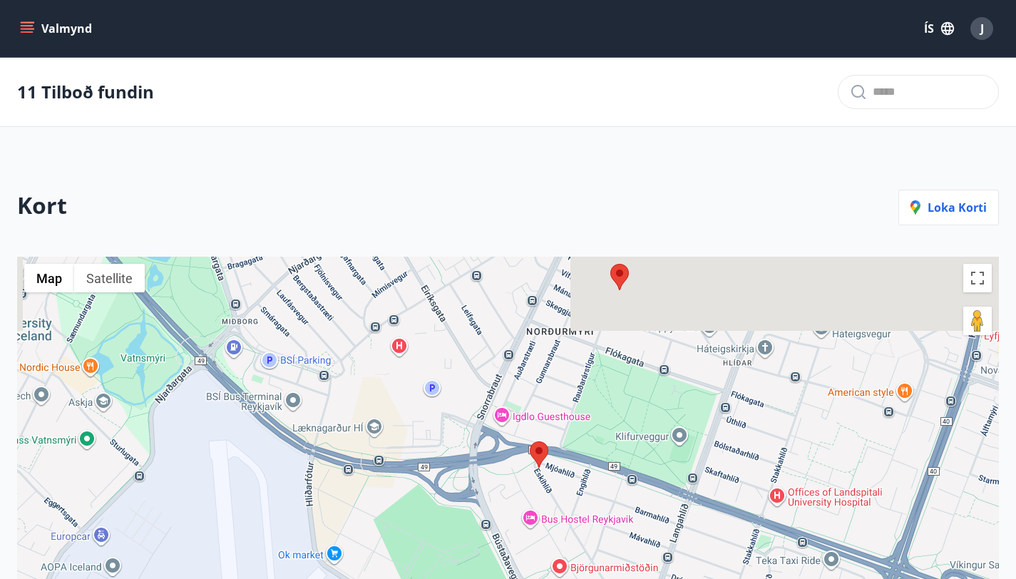
drag, startPoint x: 528, startPoint y: 382, endPoint x: 498, endPoint y: 526, distance: 146.5
click at [498, 526] on div at bounding box center [508, 512] width 982 height 511
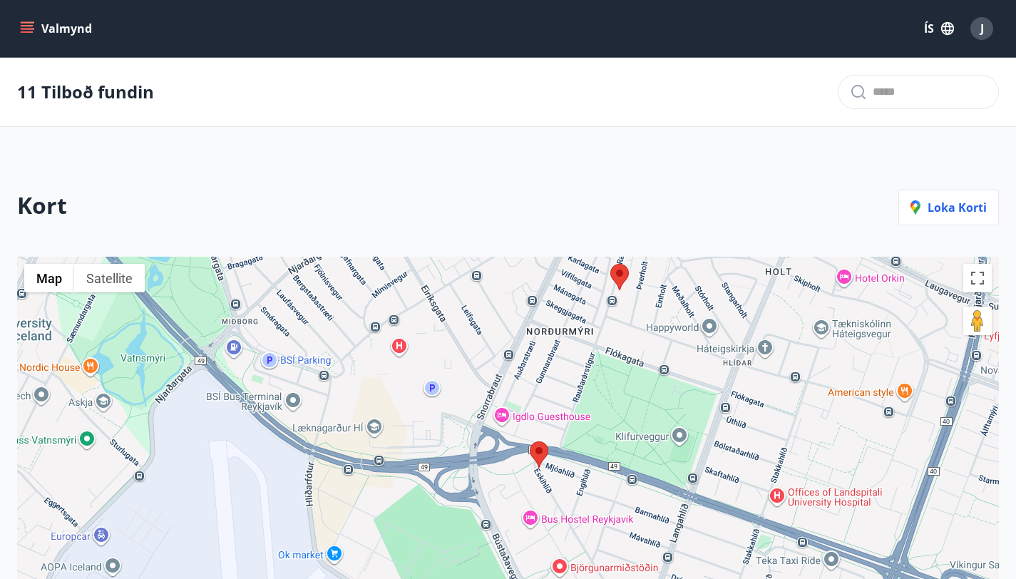
click at [614, 290] on img at bounding box center [620, 277] width 19 height 26
click at [611, 264] on area at bounding box center [611, 264] width 0 height 0
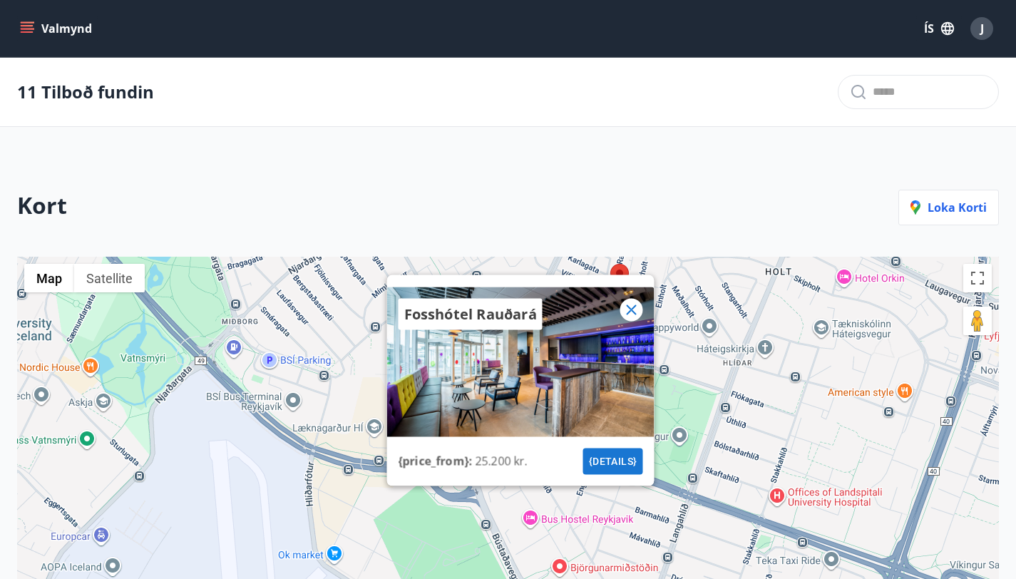
click at [601, 475] on button "{details}" at bounding box center [613, 462] width 60 height 26
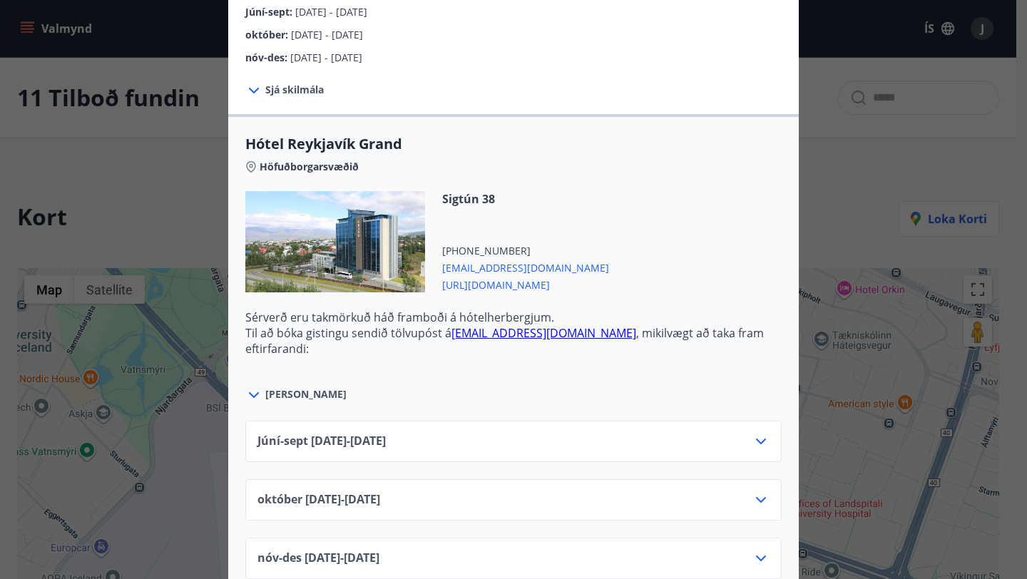
scroll to position [547, 0]
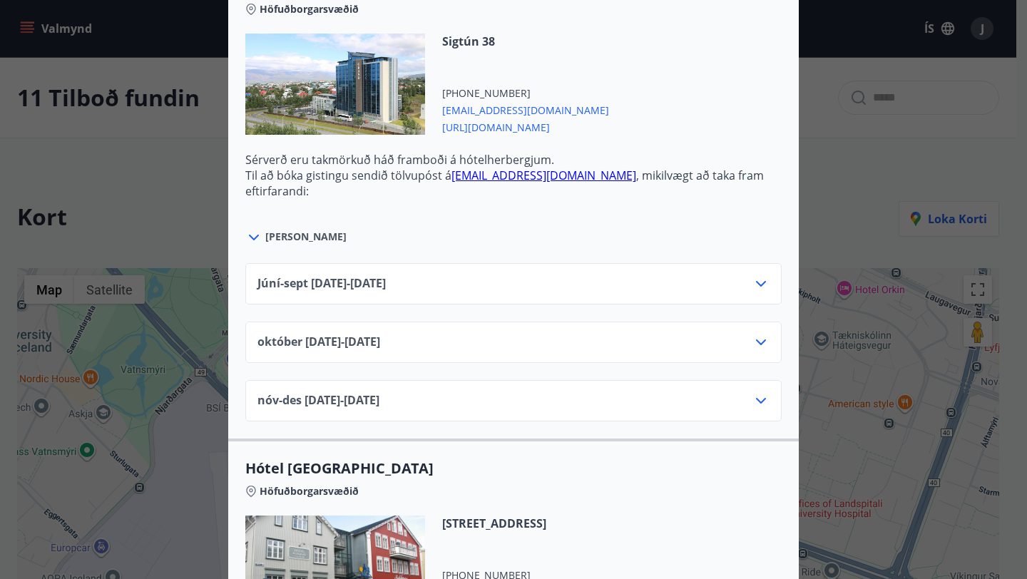
click at [524, 287] on div "Júní-sept 01.06.25 - 30.09.25" at bounding box center [513, 289] width 512 height 29
click at [752, 286] on icon at bounding box center [760, 283] width 17 height 17
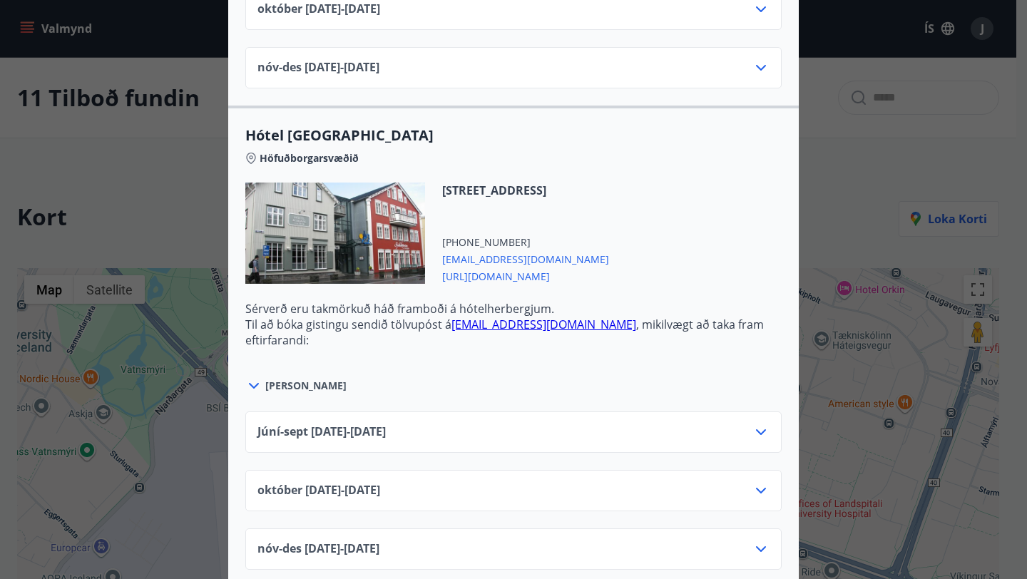
scroll to position [1051, 0]
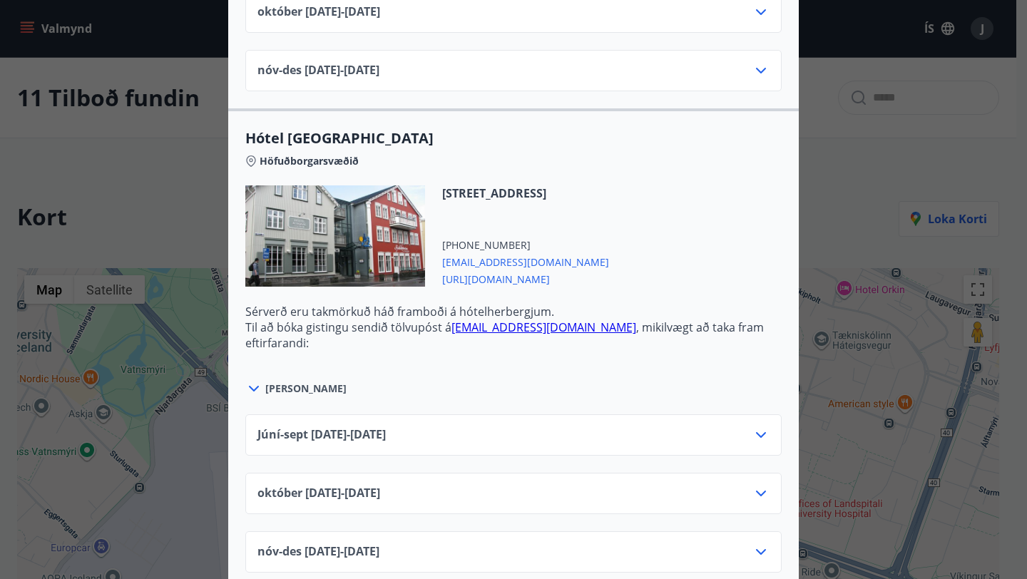
click at [894, 312] on div "Íslandshótel Reykjavík Ekki er hægt að nýta Ferðaávísun fyrir bókanir sem eru g…" at bounding box center [513, 289] width 1027 height 579
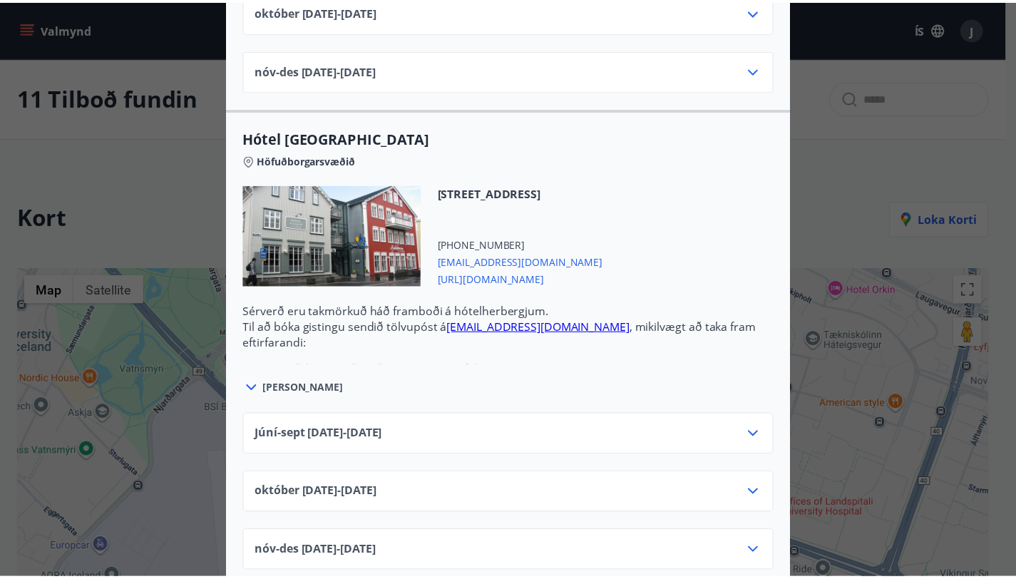
scroll to position [0, 0]
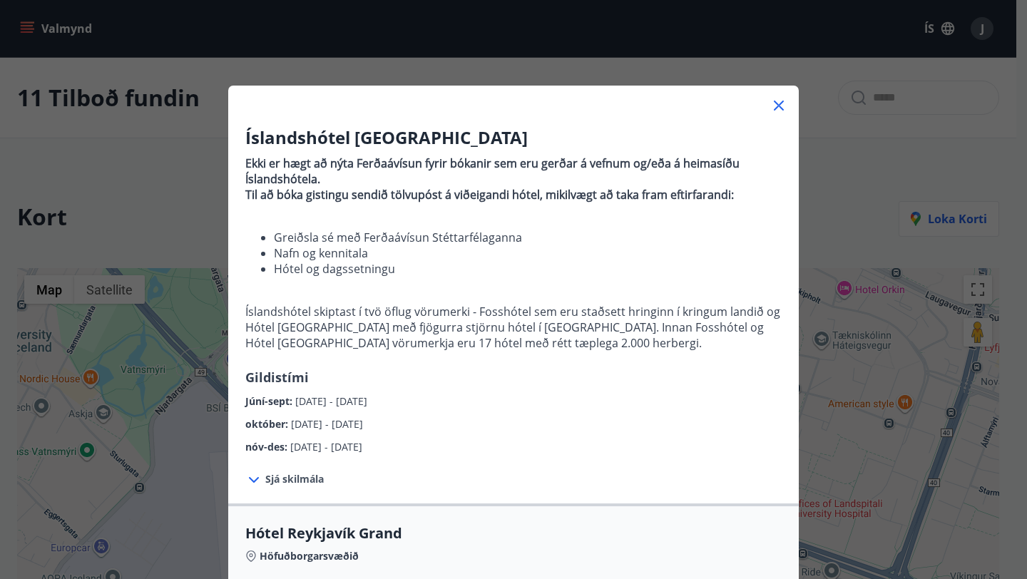
click at [771, 105] on icon at bounding box center [778, 105] width 17 height 17
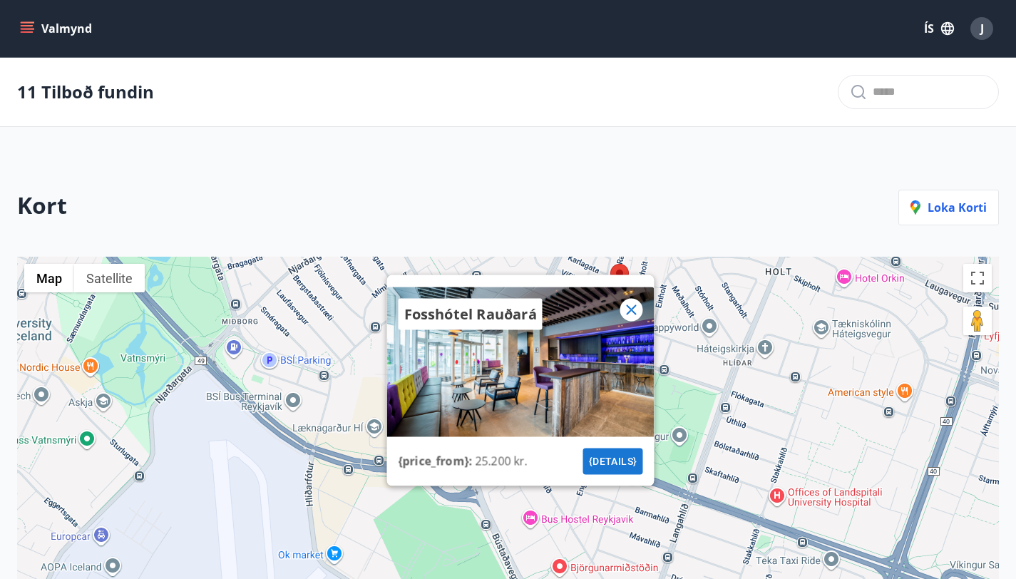
click at [676, 373] on div "Fosshótel Rauðará {price_from} : 25.200 kr. {details}" at bounding box center [508, 512] width 982 height 511
click at [639, 319] on icon at bounding box center [631, 310] width 17 height 17
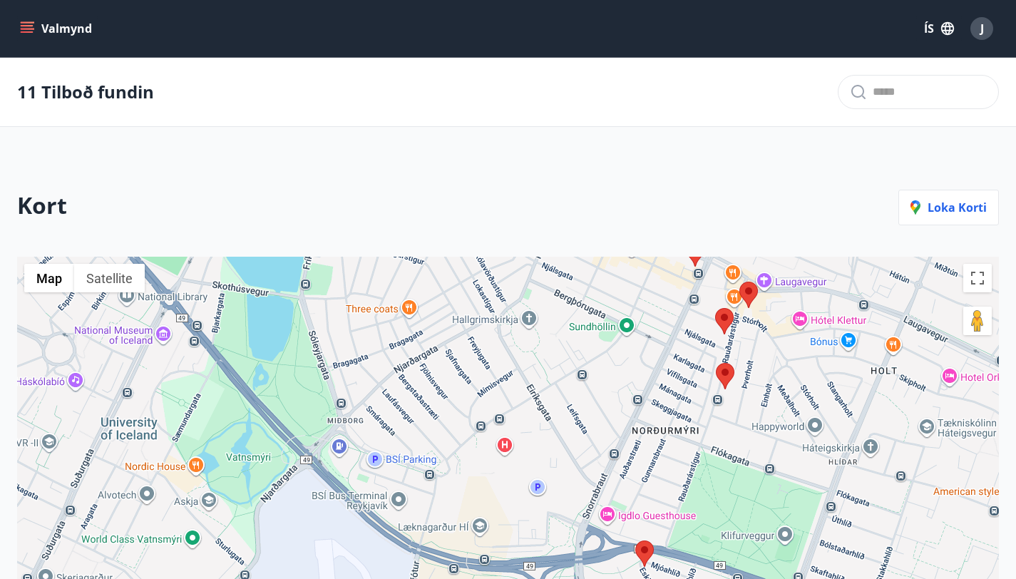
drag, startPoint x: 419, startPoint y: 356, endPoint x: 524, endPoint y: 462, distance: 149.3
click at [524, 462] on div at bounding box center [508, 512] width 982 height 511
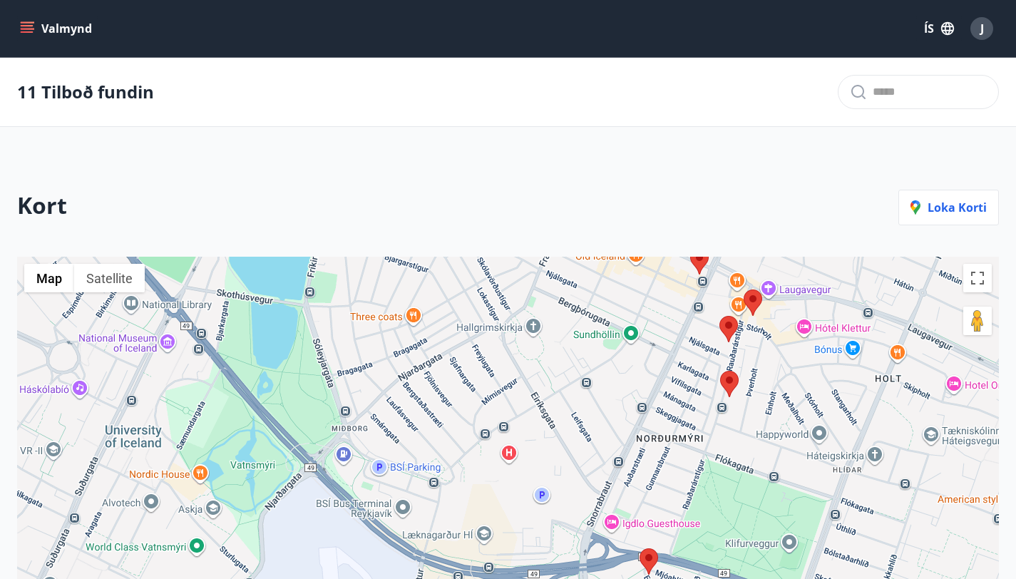
click at [720, 316] on area at bounding box center [720, 316] width 0 height 0
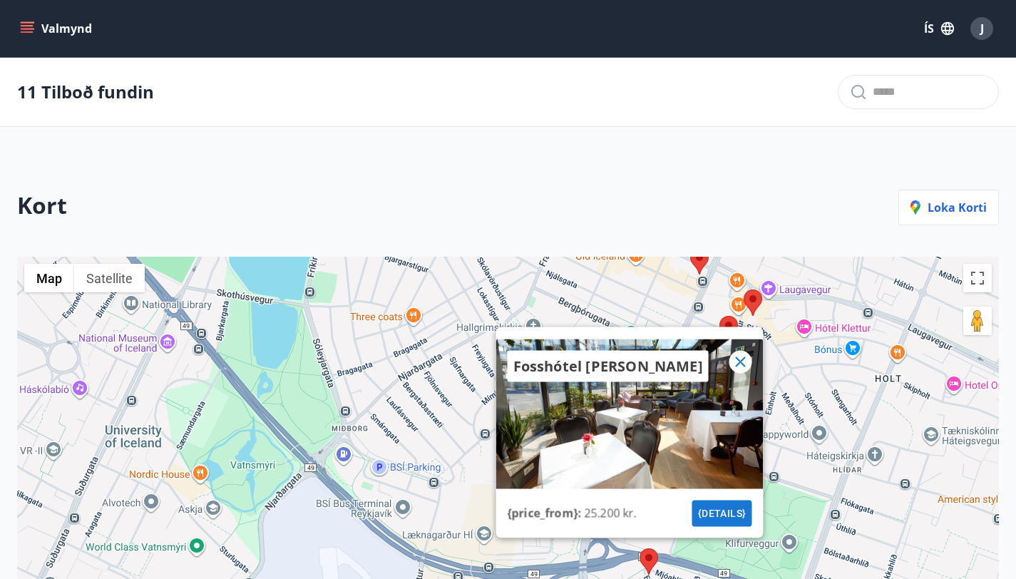
click at [740, 367] on icon at bounding box center [740, 362] width 10 height 10
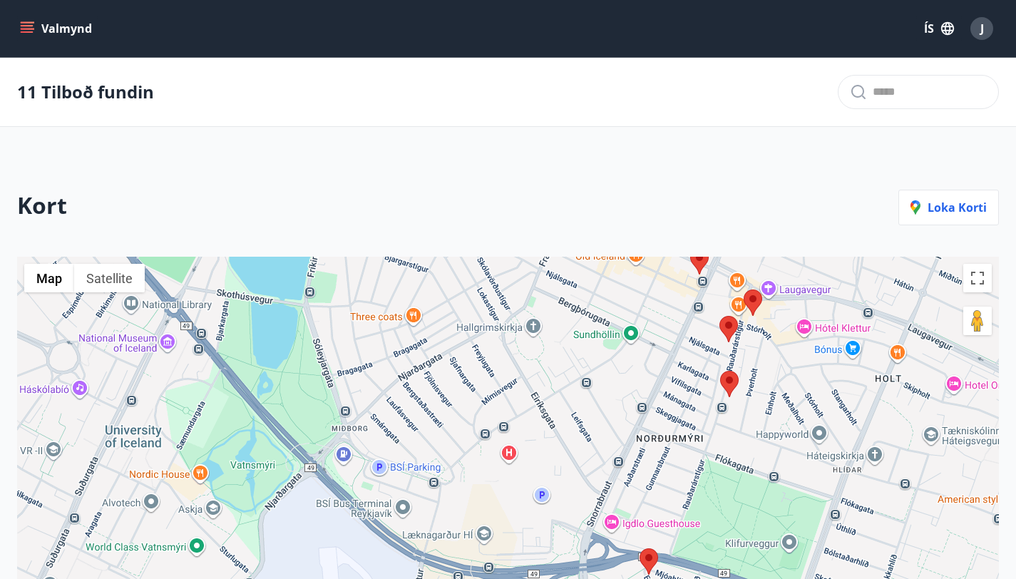
click at [744, 290] on area at bounding box center [744, 290] width 0 height 0
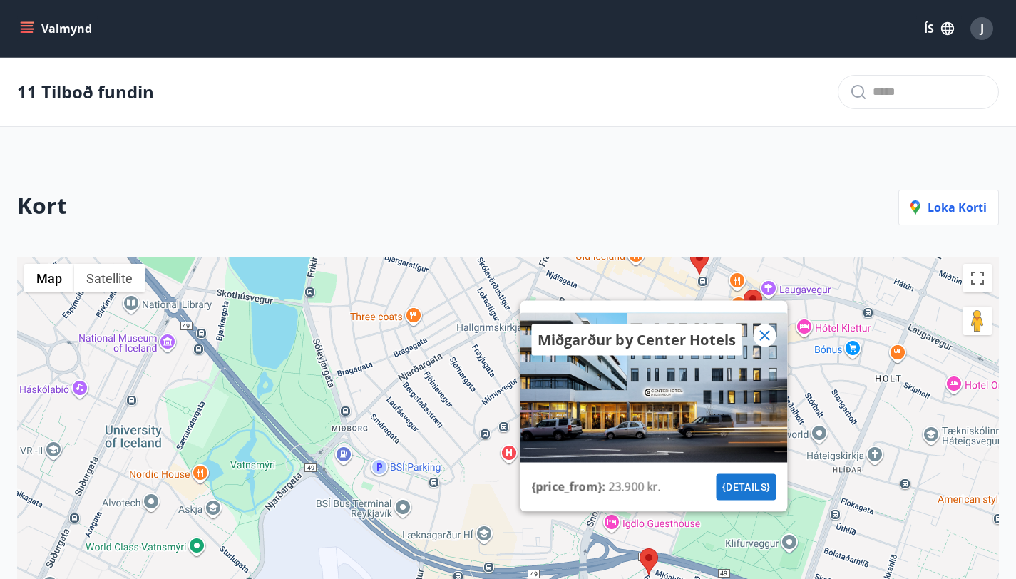
click at [375, 363] on div "Miðgarður by Center Hotels {price_from} : 23.900 kr. {details}" at bounding box center [508, 512] width 982 height 511
click at [760, 345] on icon at bounding box center [764, 335] width 17 height 17
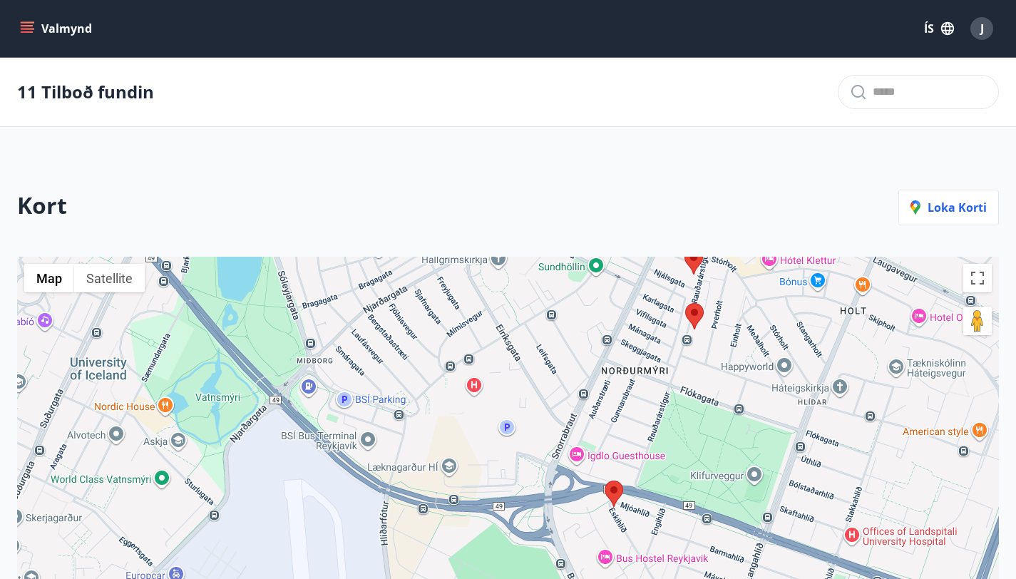
drag, startPoint x: 771, startPoint y: 479, endPoint x: 737, endPoint y: 409, distance: 78.5
click at [737, 409] on div at bounding box center [508, 512] width 982 height 511
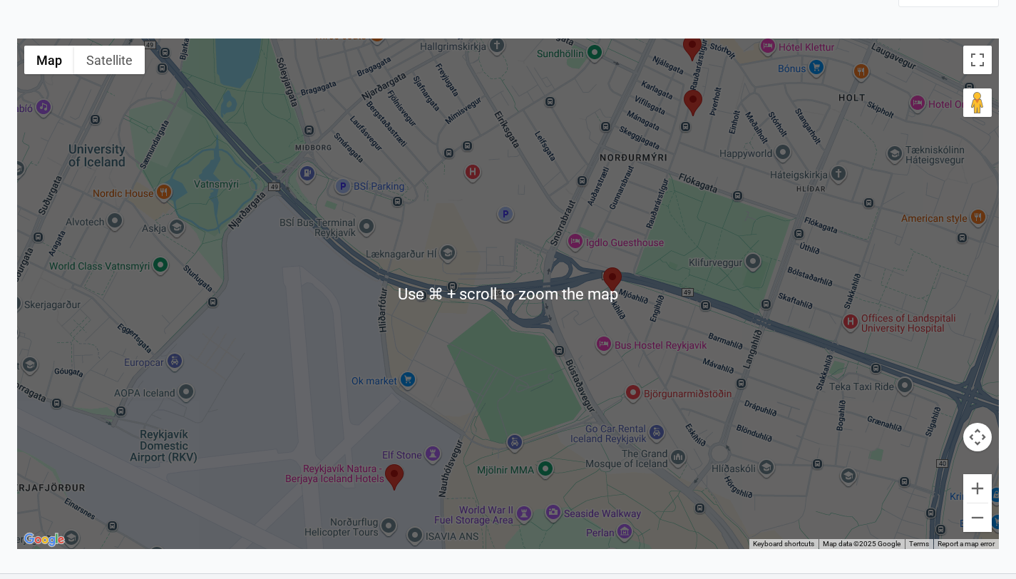
scroll to position [232, 0]
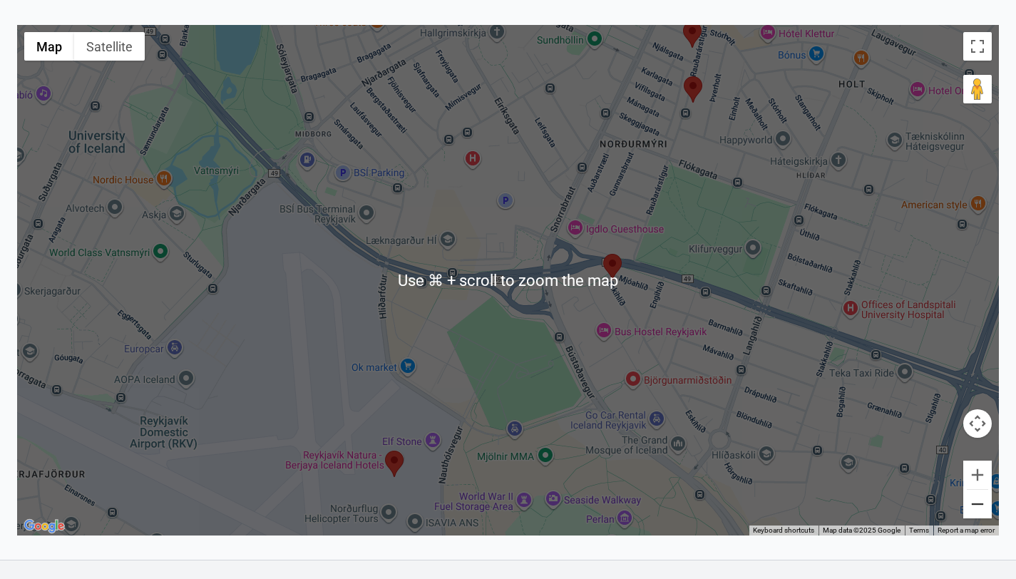
click at [974, 519] on button "Zoom out" at bounding box center [978, 504] width 29 height 29
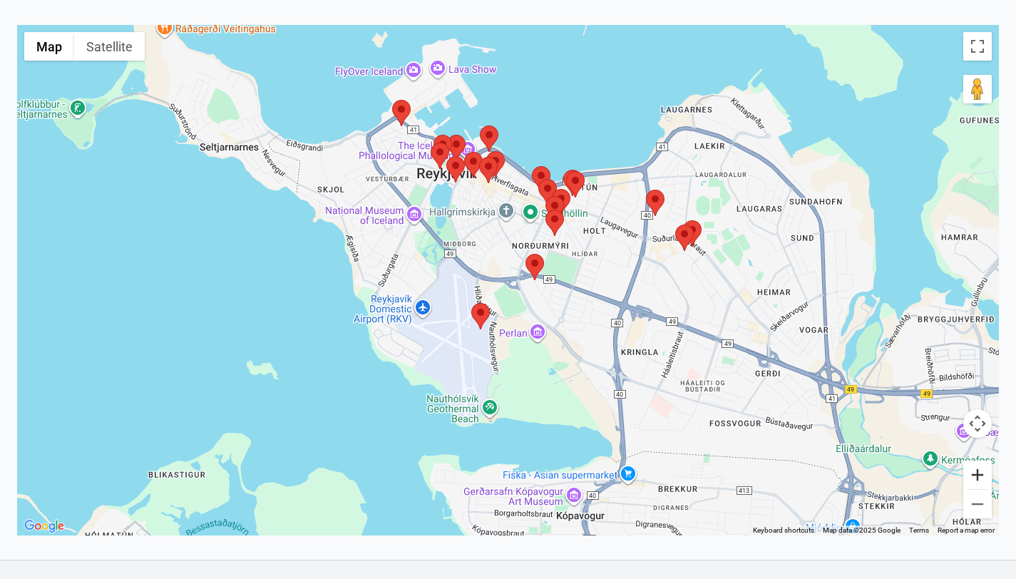
click at [973, 480] on button "Zoom in" at bounding box center [978, 475] width 29 height 29
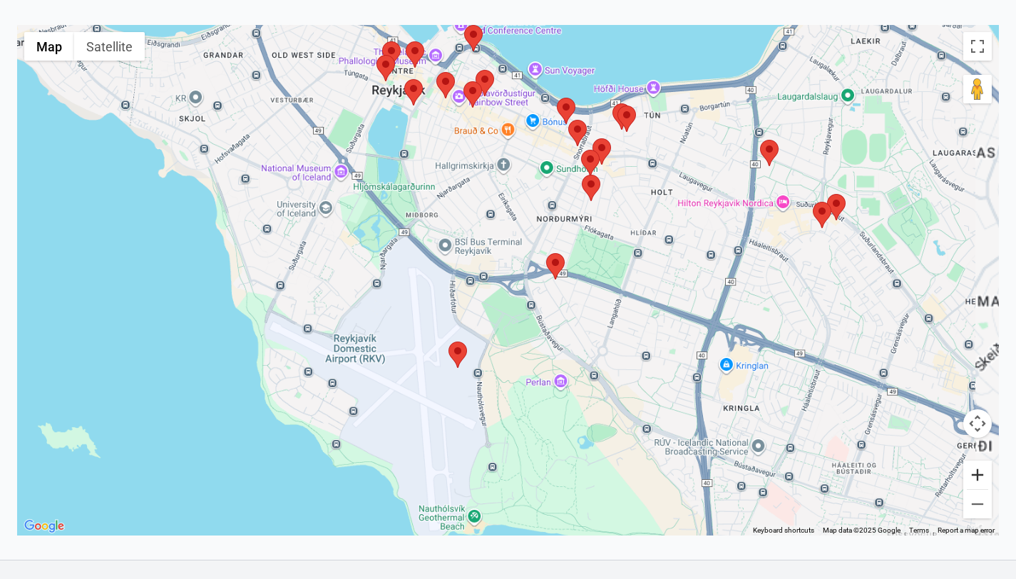
click at [973, 480] on button "Zoom in" at bounding box center [978, 475] width 29 height 29
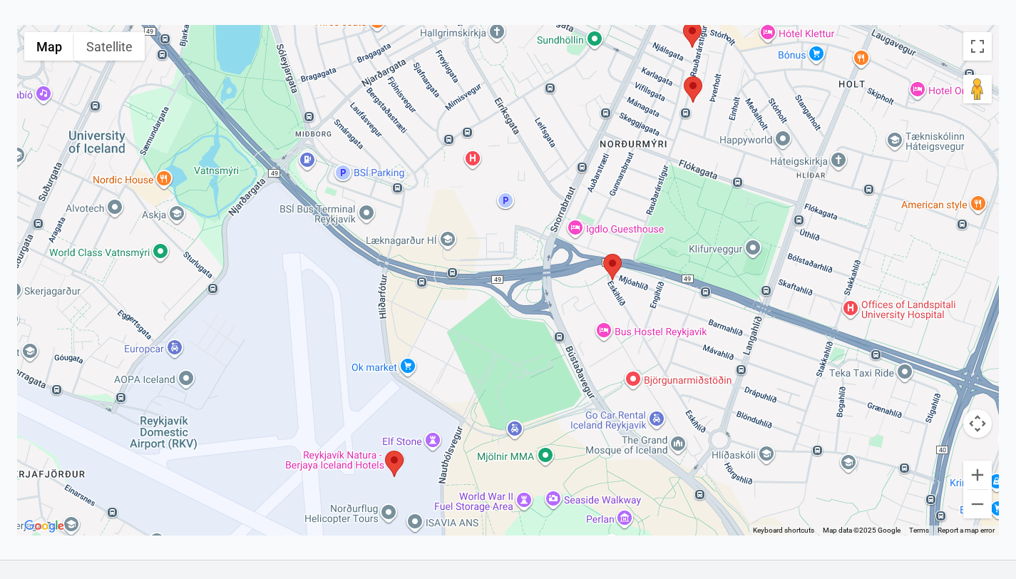
click at [603, 254] on area at bounding box center [603, 254] width 0 height 0
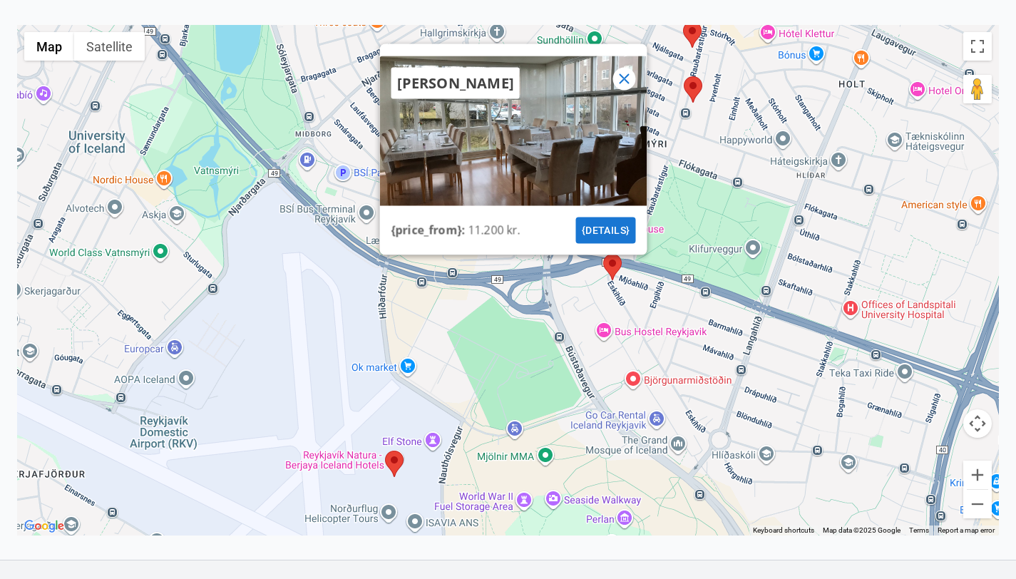
click at [624, 88] on icon at bounding box center [624, 79] width 17 height 17
